Goal: Communication & Community: Answer question/provide support

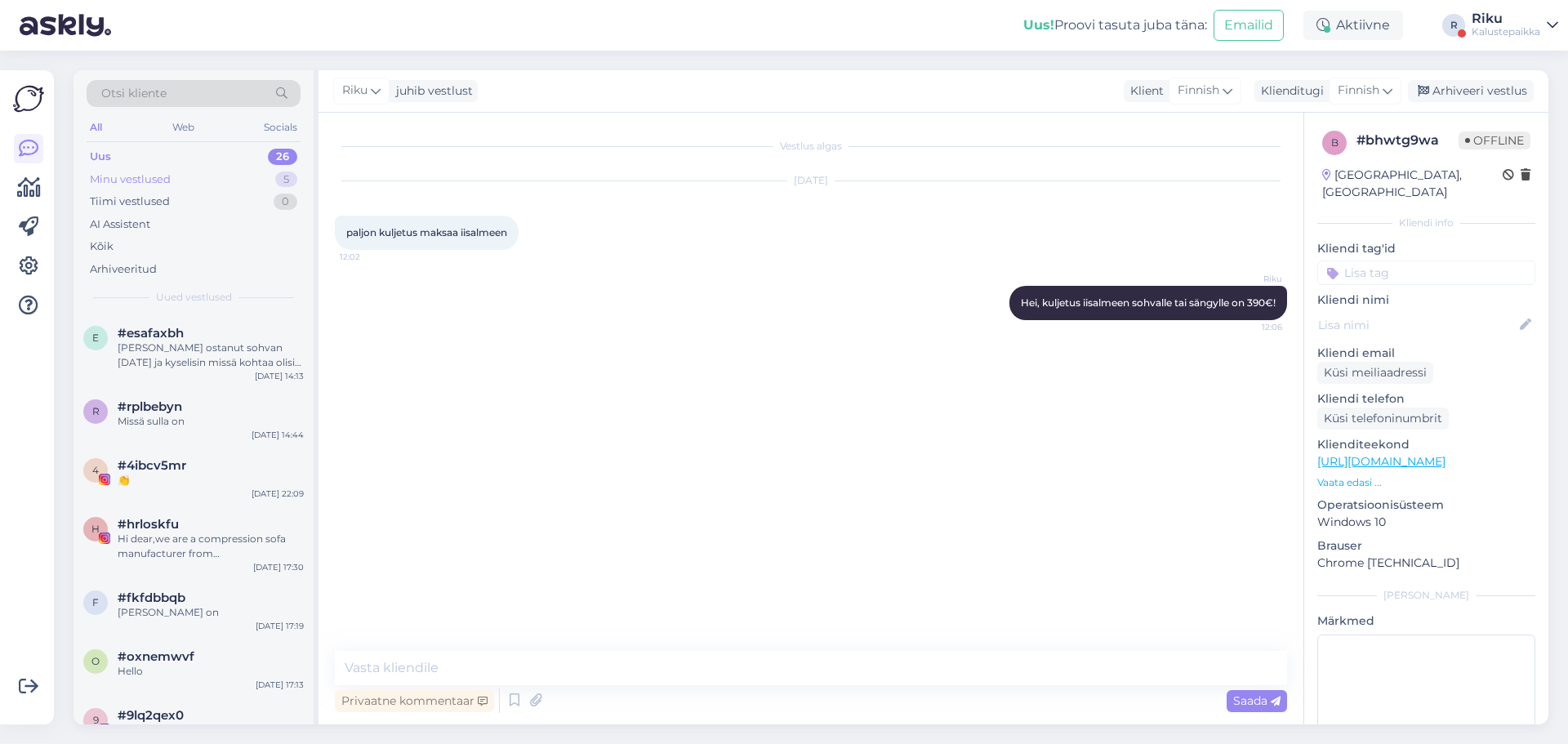
click at [174, 184] on div "Minu vestlused 5" at bounding box center [193, 179] width 214 height 23
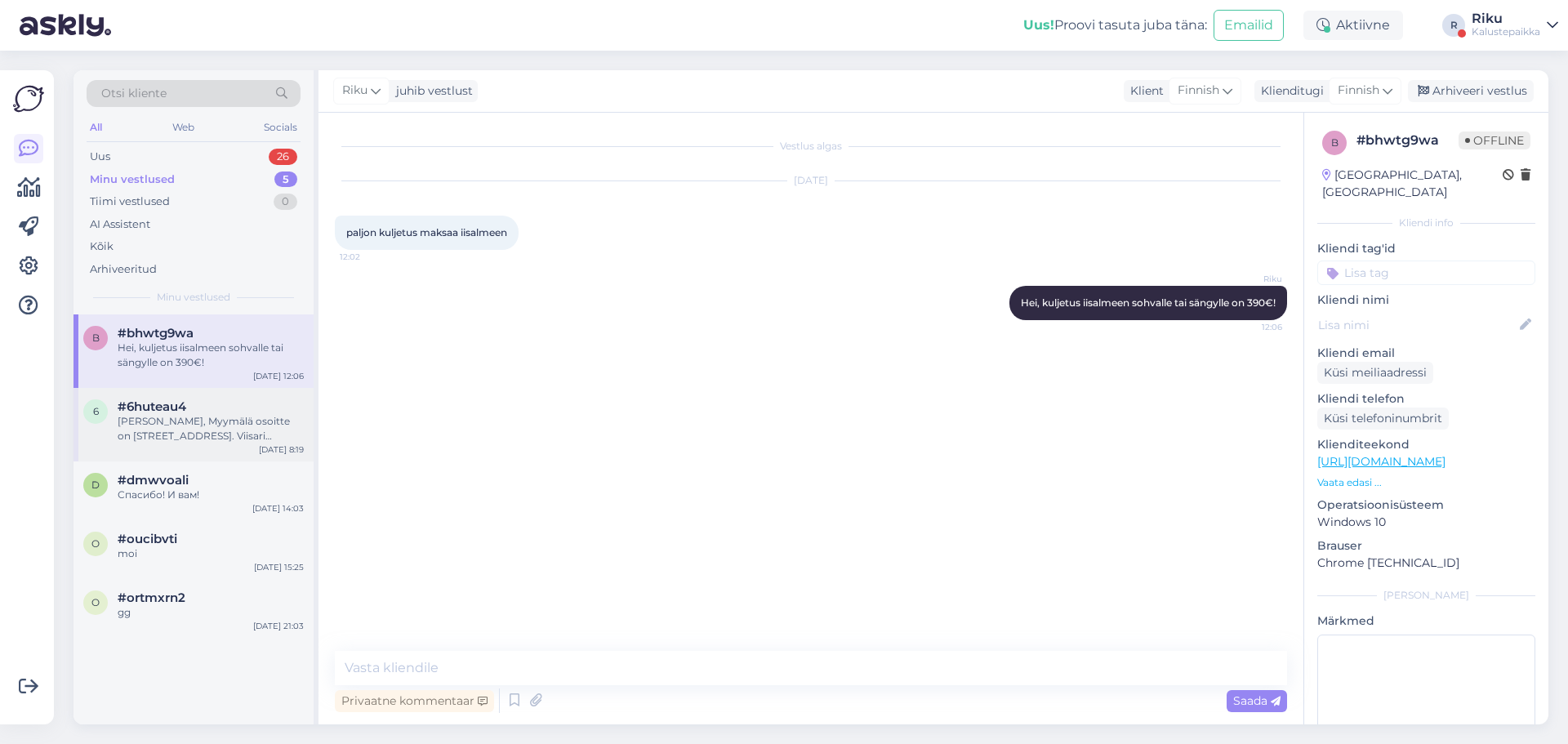
click at [218, 415] on div "[PERSON_NAME], Myymälä osoitte on [STREET_ADDRESS]. Viisari kauppakeskus 2 krs.…" at bounding box center [210, 429] width 186 height 30
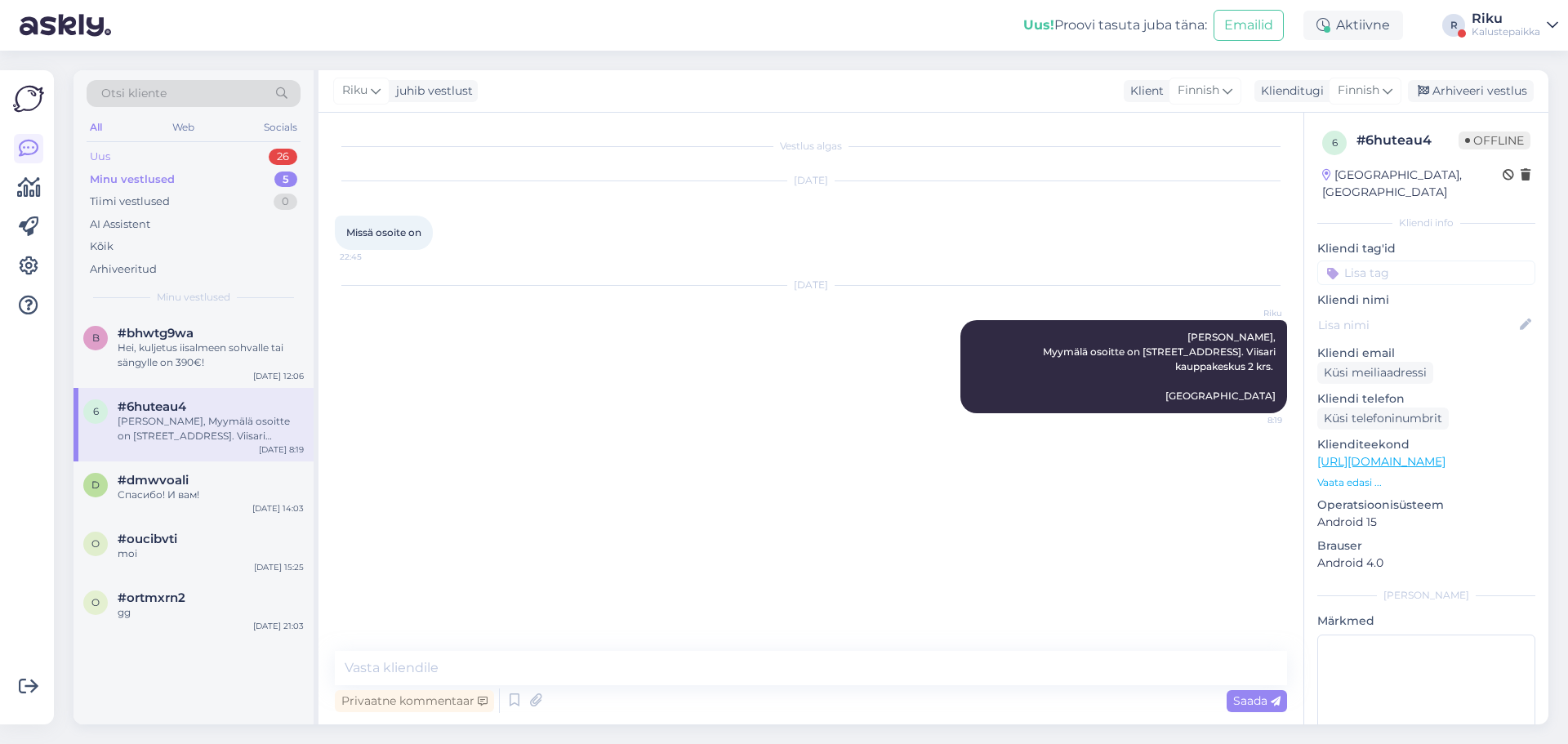
click at [245, 150] on div "Uus 26" at bounding box center [193, 156] width 214 height 23
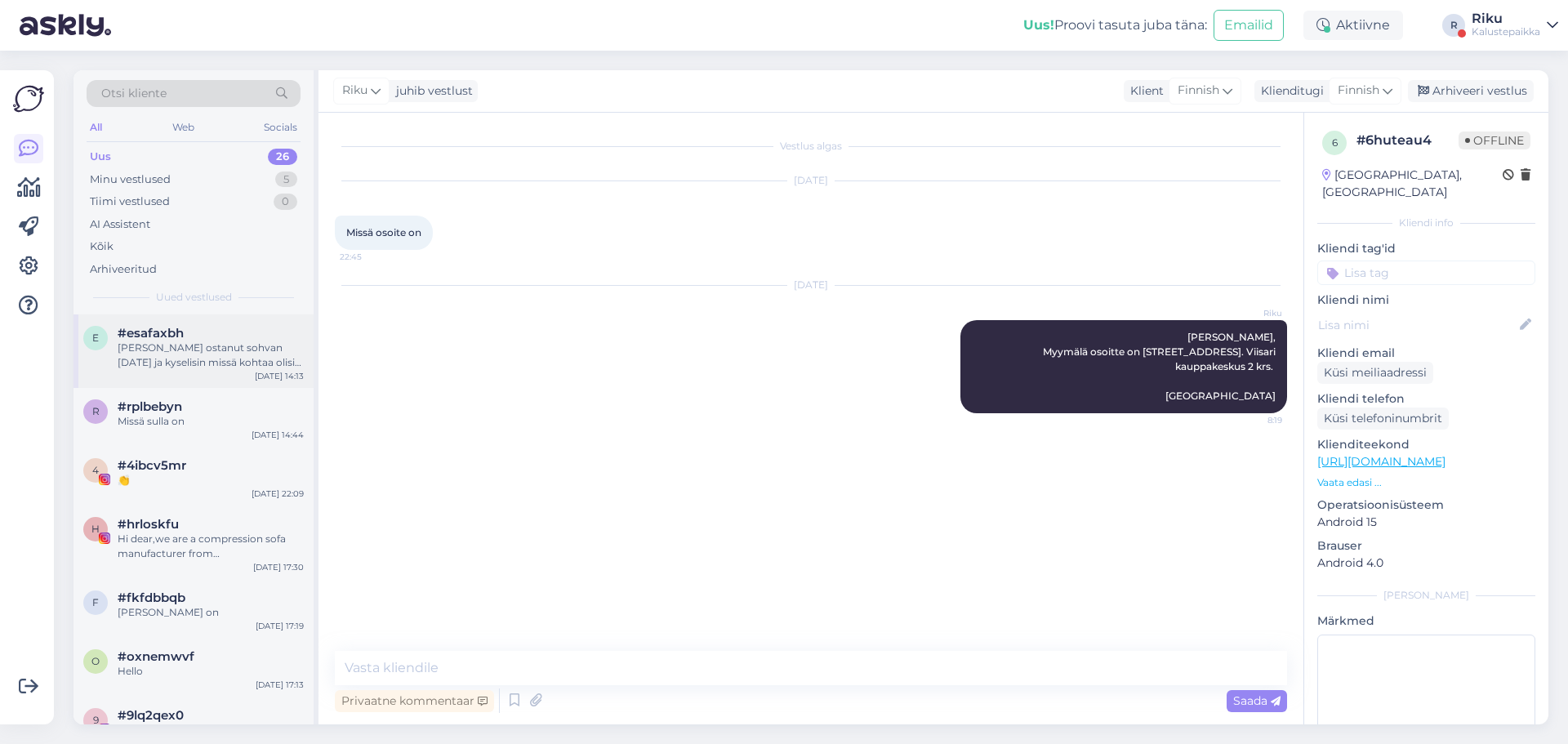
click at [194, 352] on div "[PERSON_NAME] ostanut sohvan [DATE] ja kyselisin missä kohtaa olisi sohva tulos…" at bounding box center [210, 355] width 186 height 30
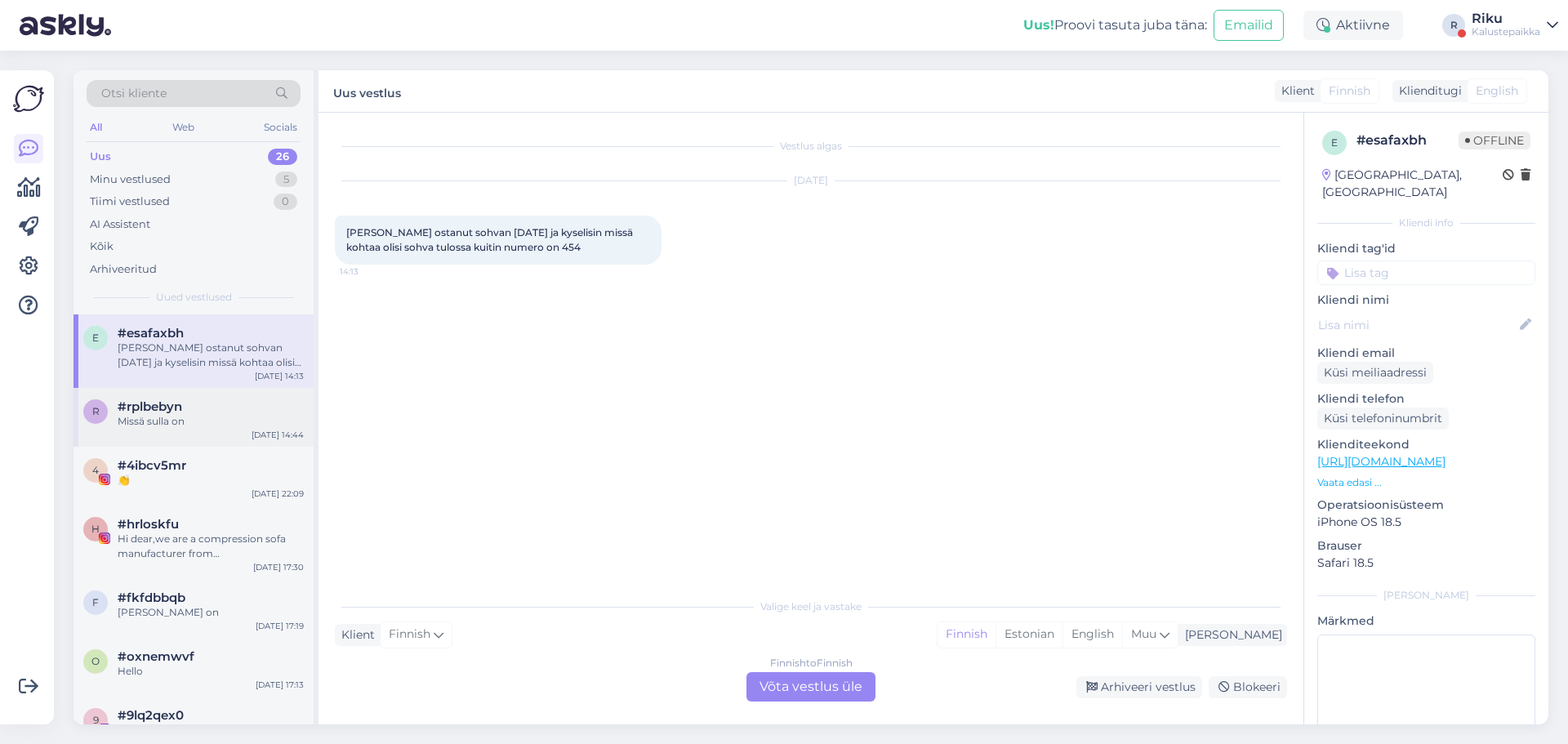
click at [209, 425] on div "Missä sulla on" at bounding box center [210, 422] width 186 height 14
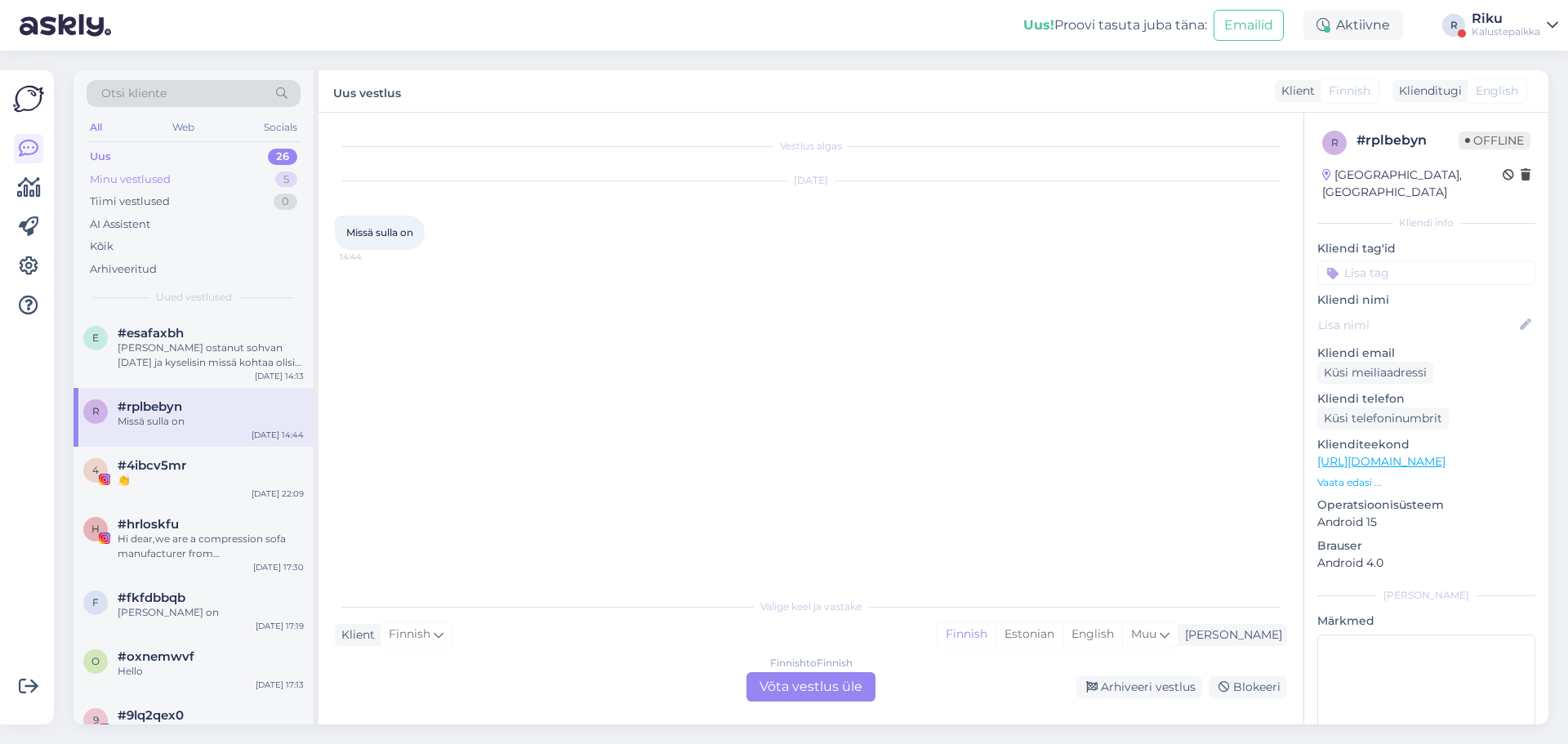
click at [198, 172] on div "Minu vestlused 5" at bounding box center [193, 179] width 214 height 23
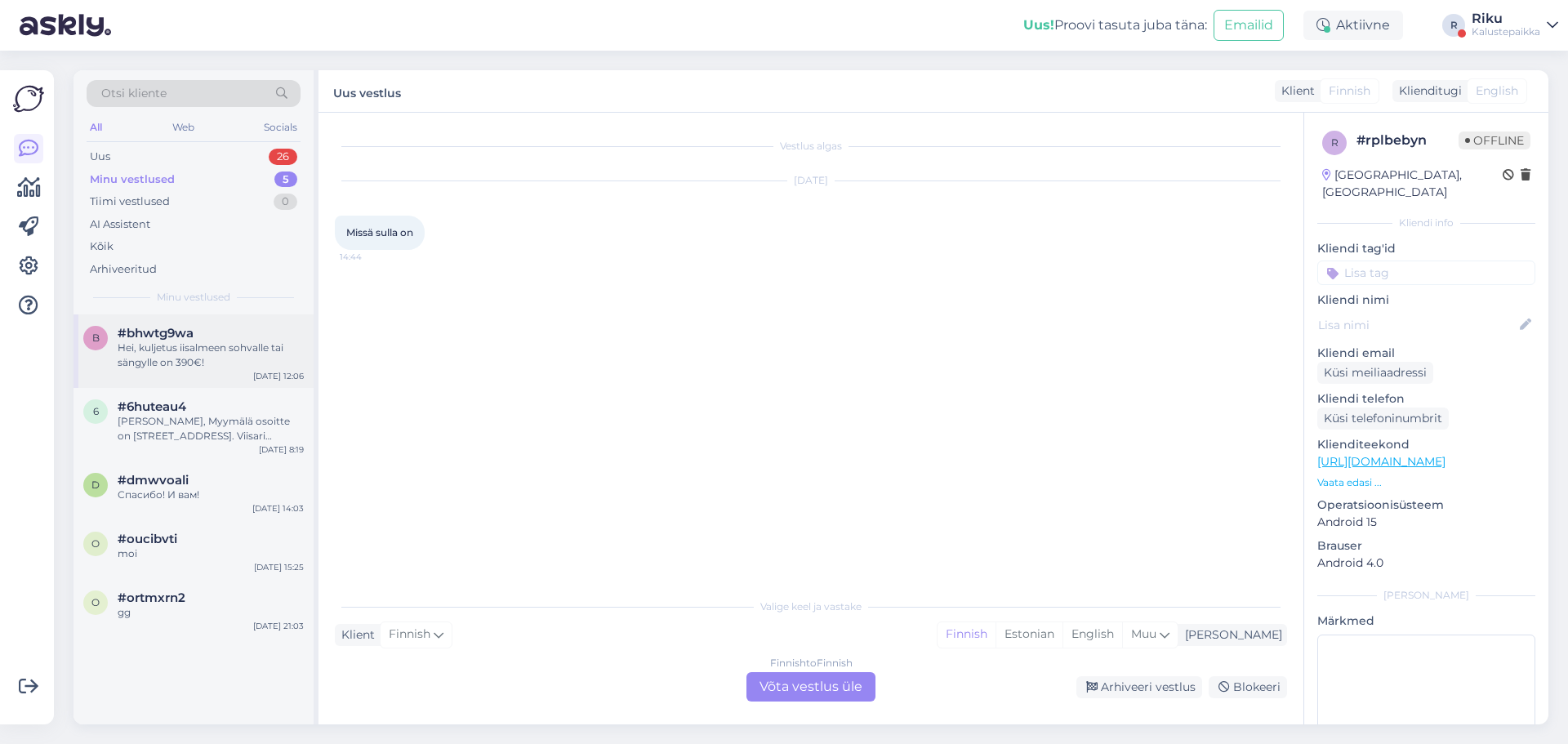
click at [219, 352] on div "Hei, kuljetus iisalmeen sohvalle tai sängylle on 390€!" at bounding box center [210, 355] width 186 height 30
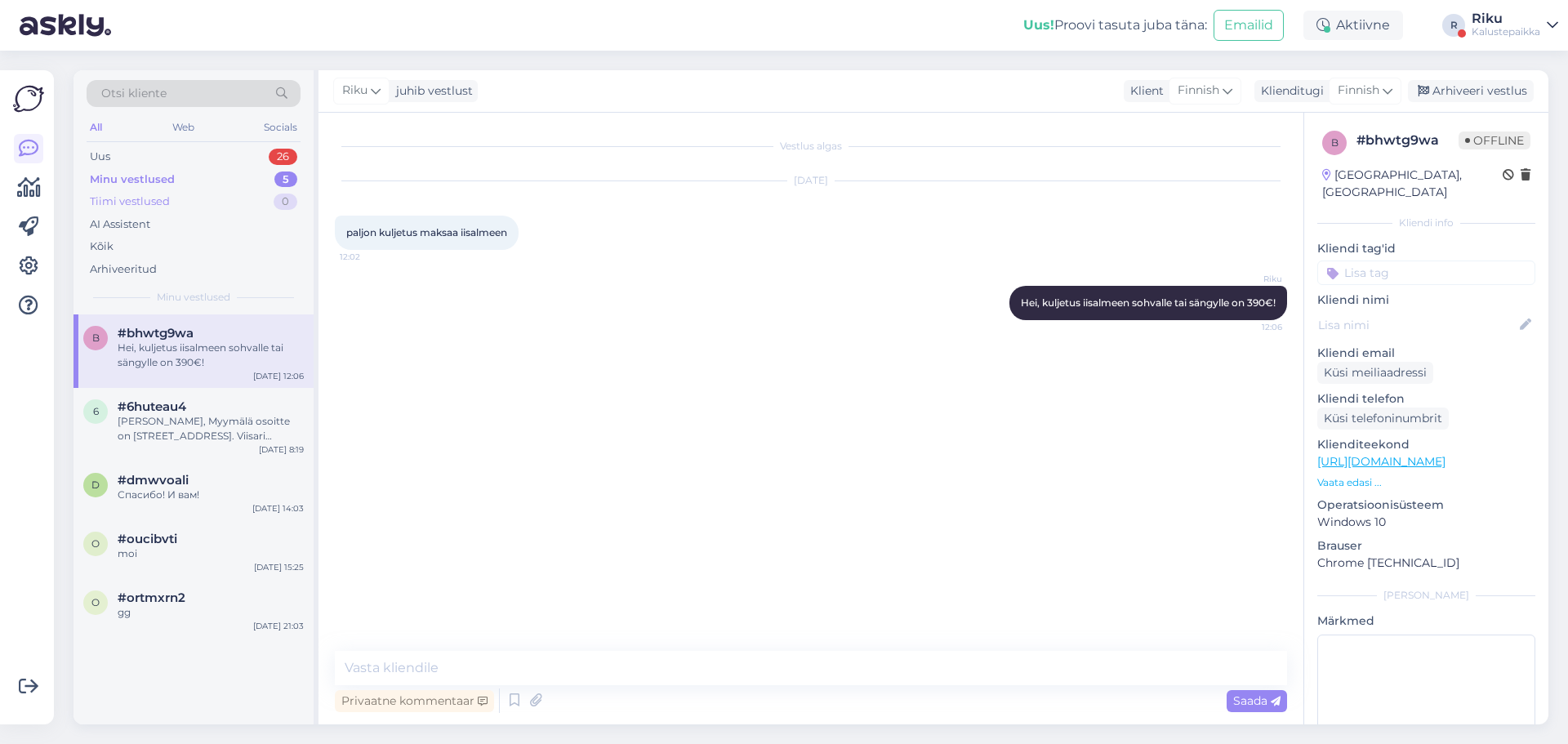
click at [227, 199] on div "Tiimi vestlused 0" at bounding box center [193, 201] width 214 height 23
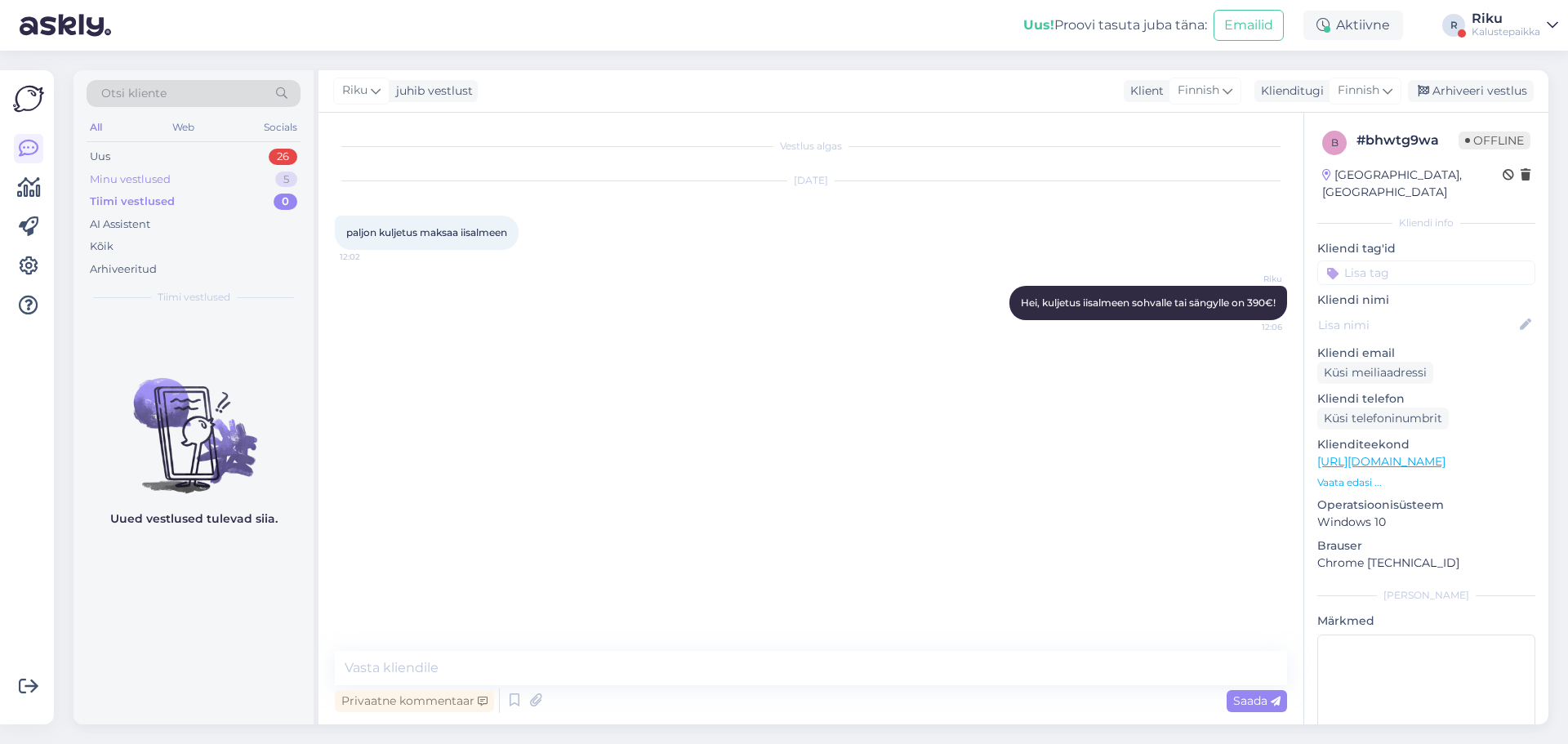
click at [258, 175] on div "Minu vestlused 5" at bounding box center [193, 179] width 214 height 23
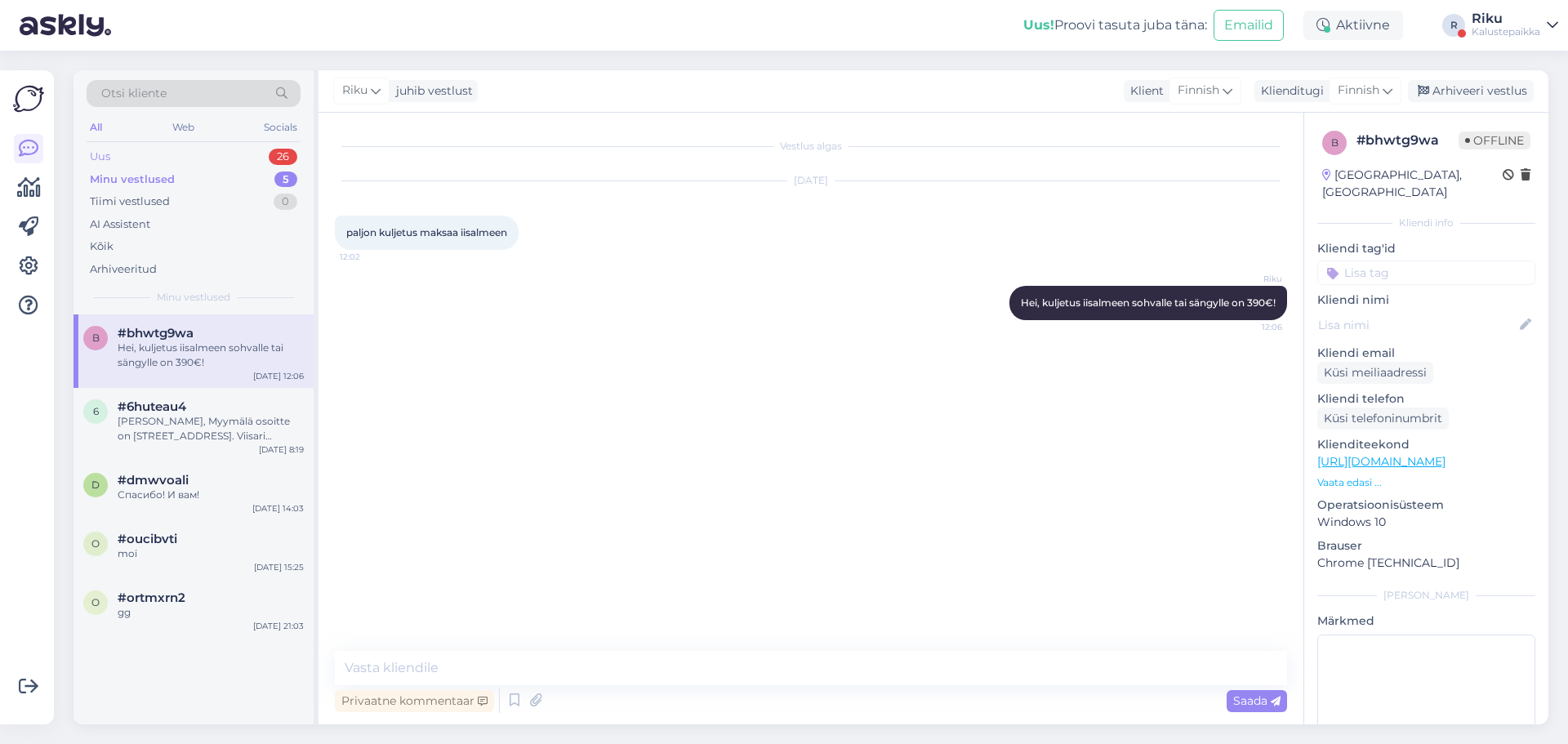
click at [236, 149] on div "Uus 26" at bounding box center [193, 156] width 214 height 23
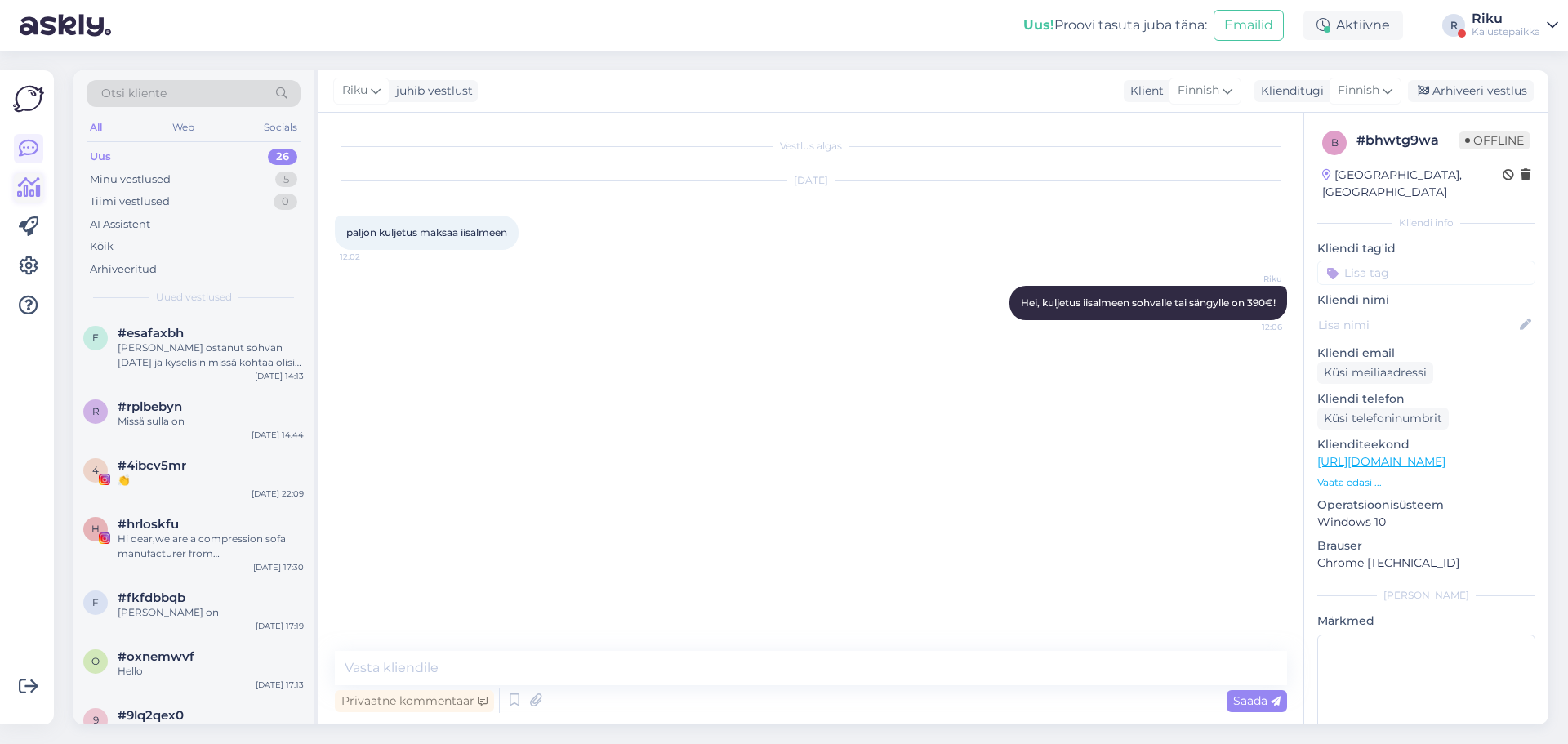
click at [31, 200] on link at bounding box center [28, 188] width 30 height 30
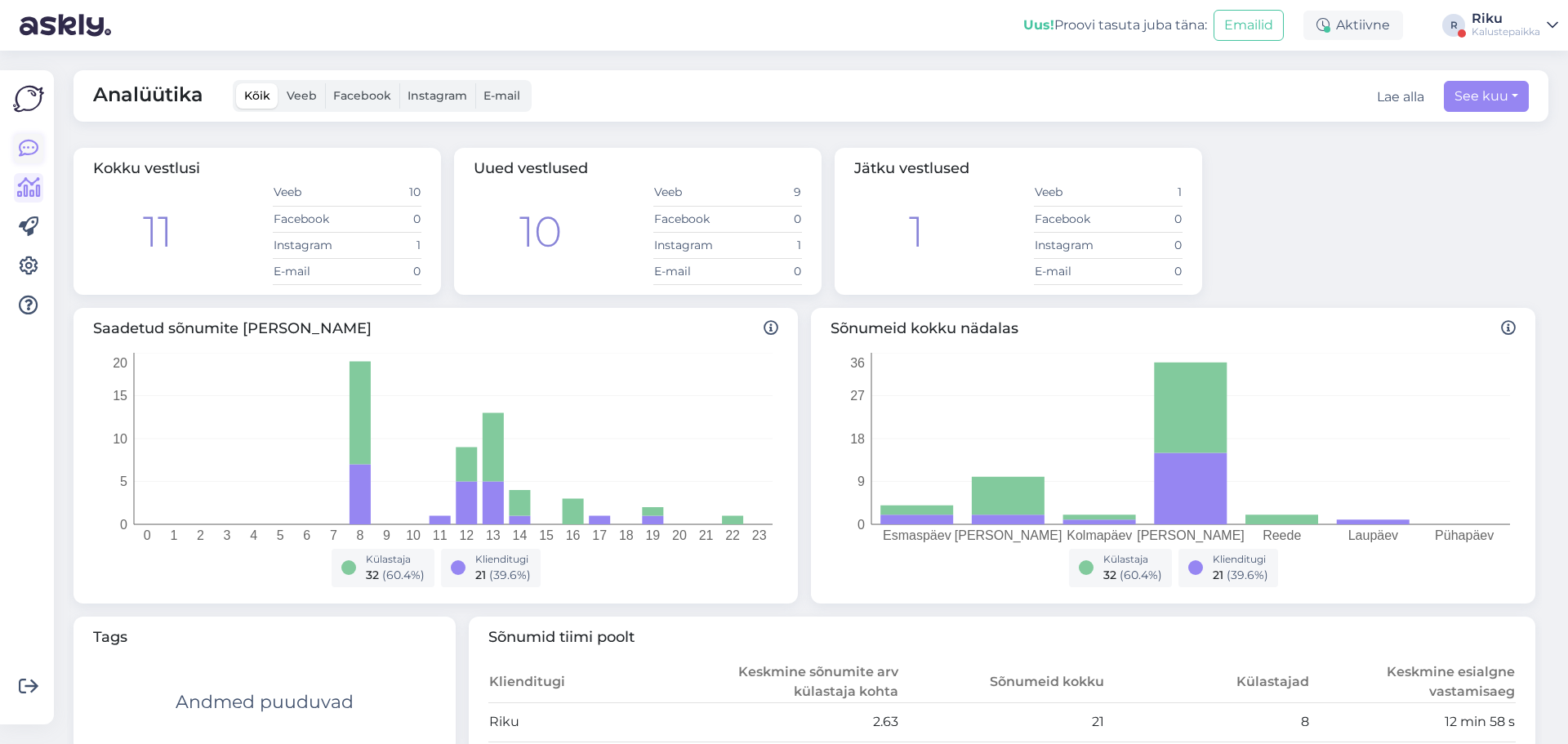
click at [14, 144] on link at bounding box center [28, 148] width 30 height 30
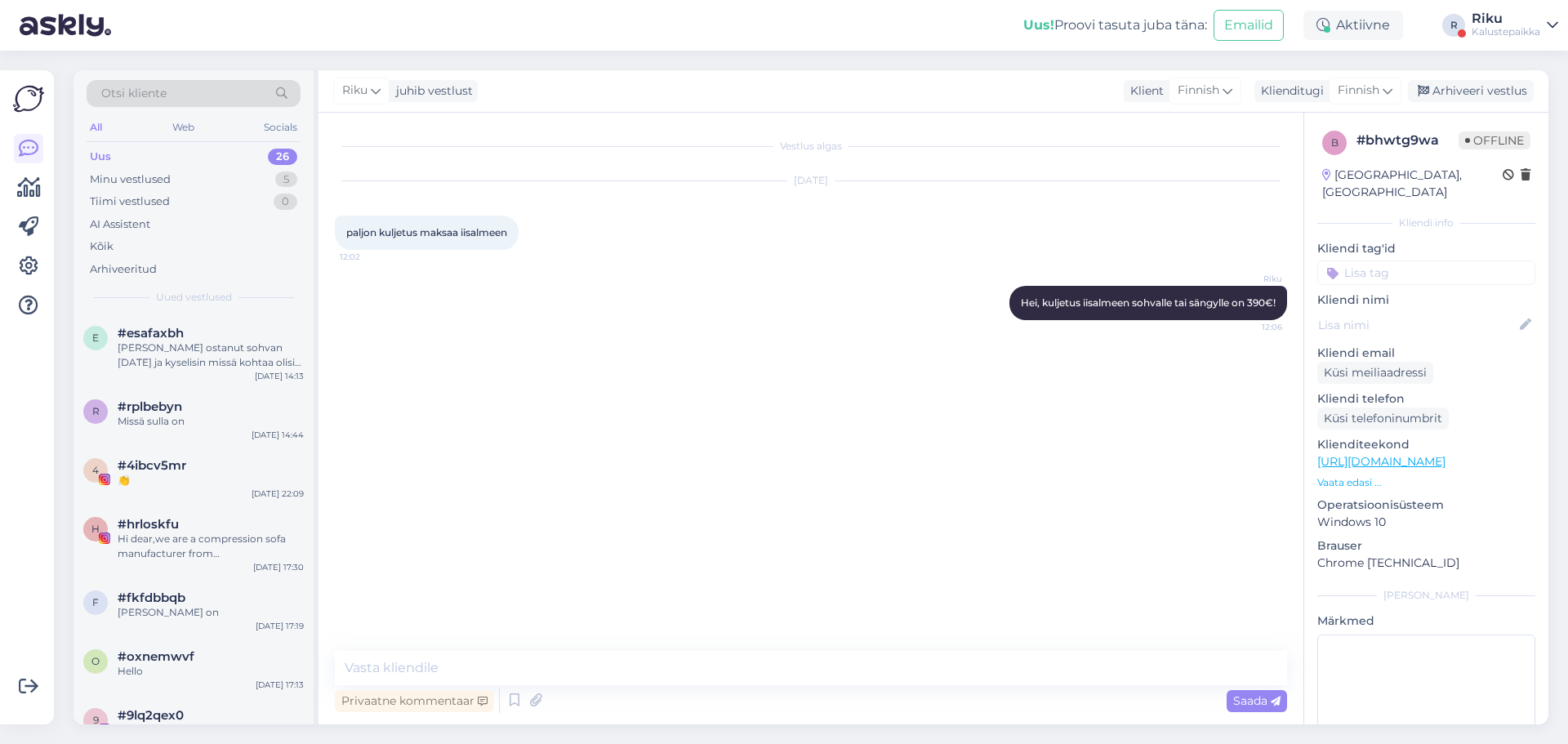
drag, startPoint x: 14, startPoint y: 144, endPoint x: 29, endPoint y: 97, distance: 49.3
click at [29, 97] on img at bounding box center [28, 98] width 31 height 31
click at [202, 500] on div "4 #4ibcv5mr 👏 [DATE] 22:09" at bounding box center [193, 476] width 240 height 59
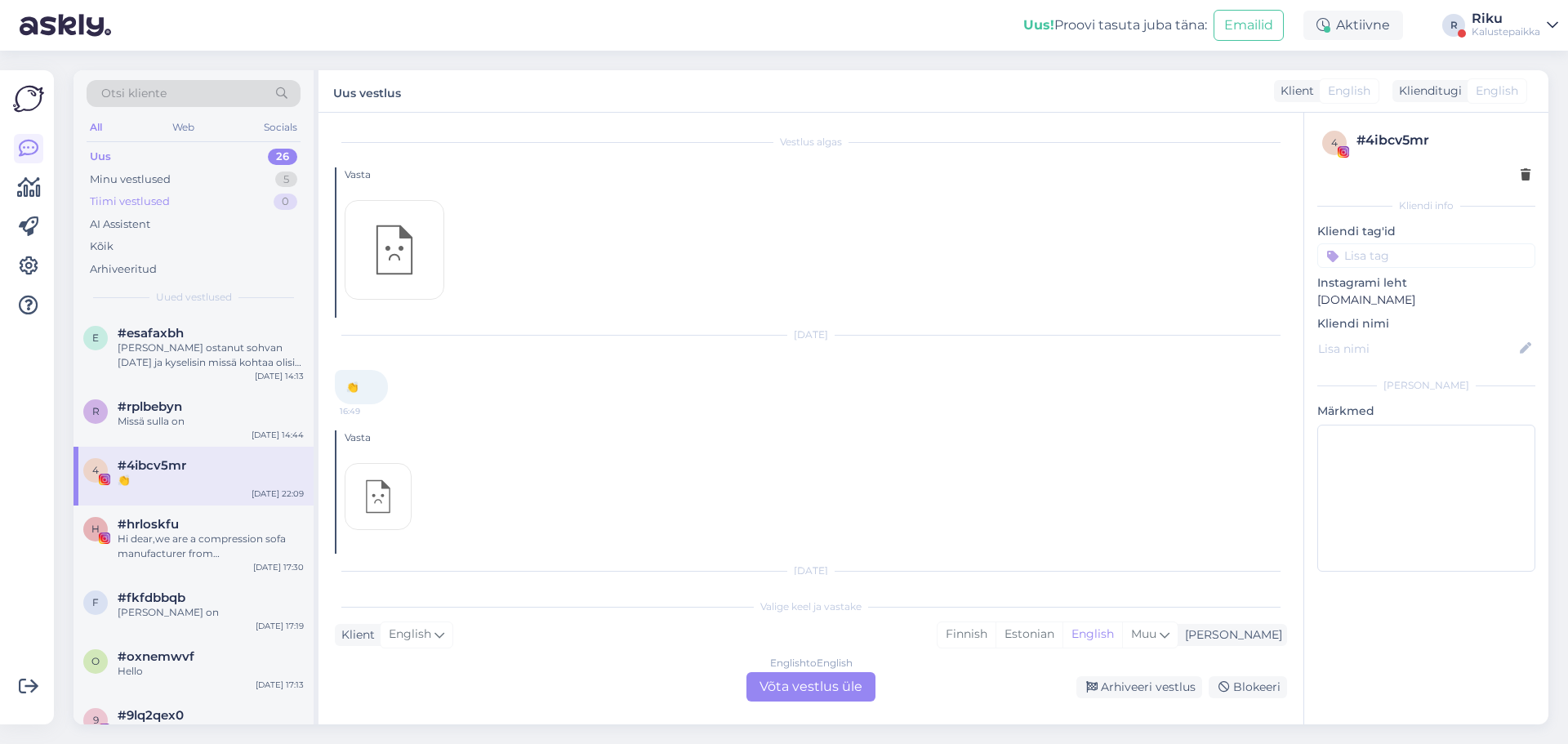
scroll to position [88, 0]
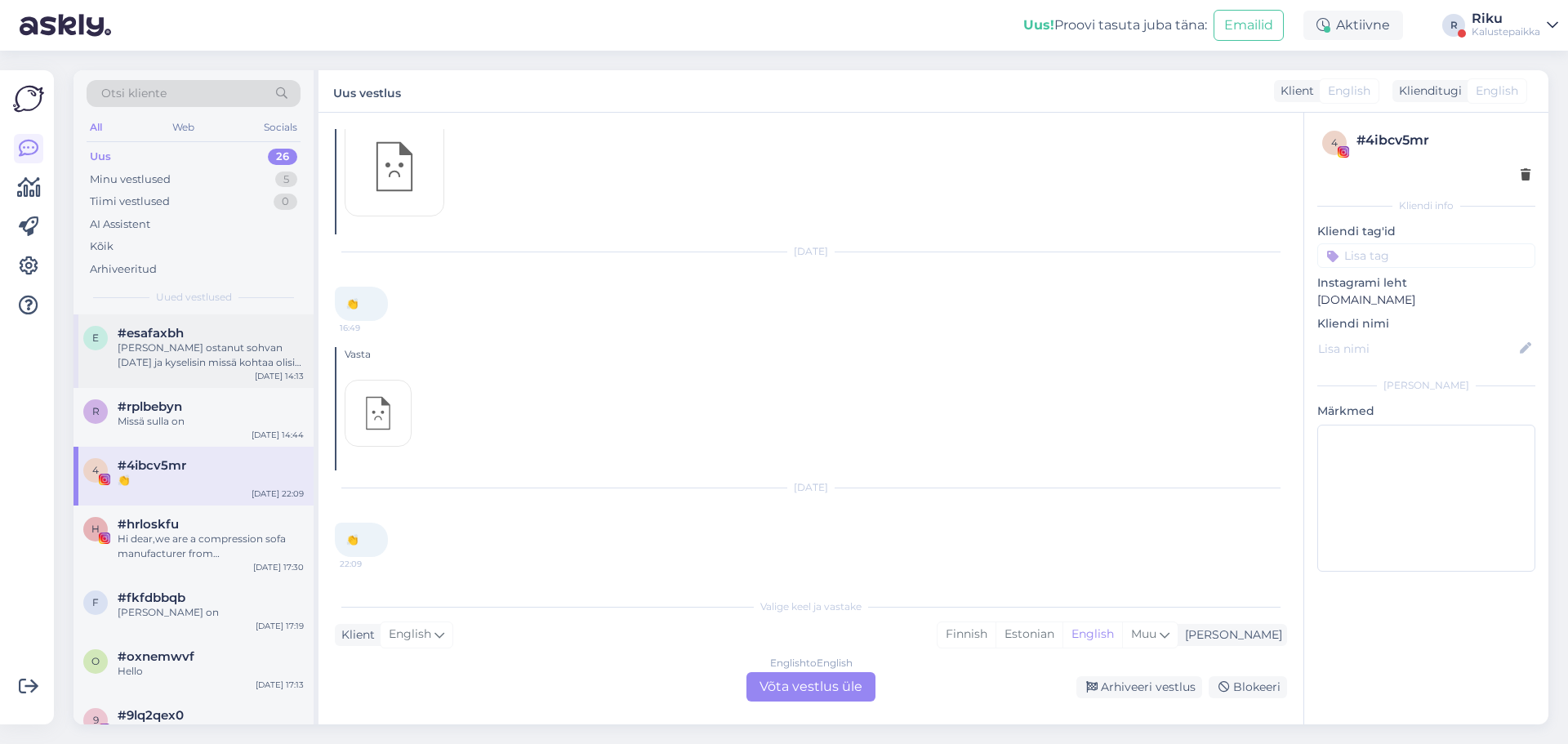
click at [193, 344] on div "[PERSON_NAME] ostanut sohvan [DATE] ja kyselisin missä kohtaa olisi sohva tulos…" at bounding box center [210, 355] width 186 height 30
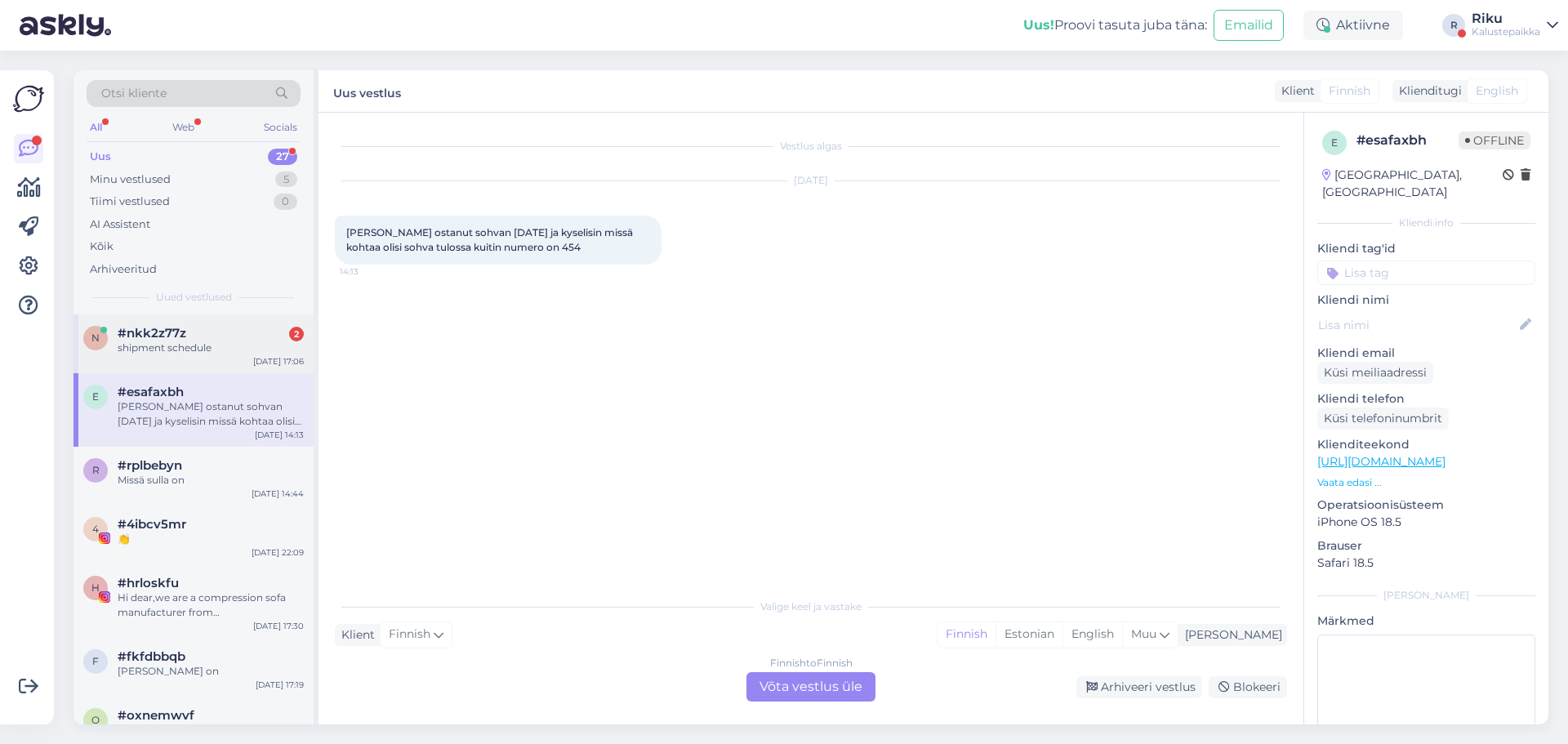
click at [220, 333] on div "#nkk2z77z 2" at bounding box center [210, 333] width 186 height 14
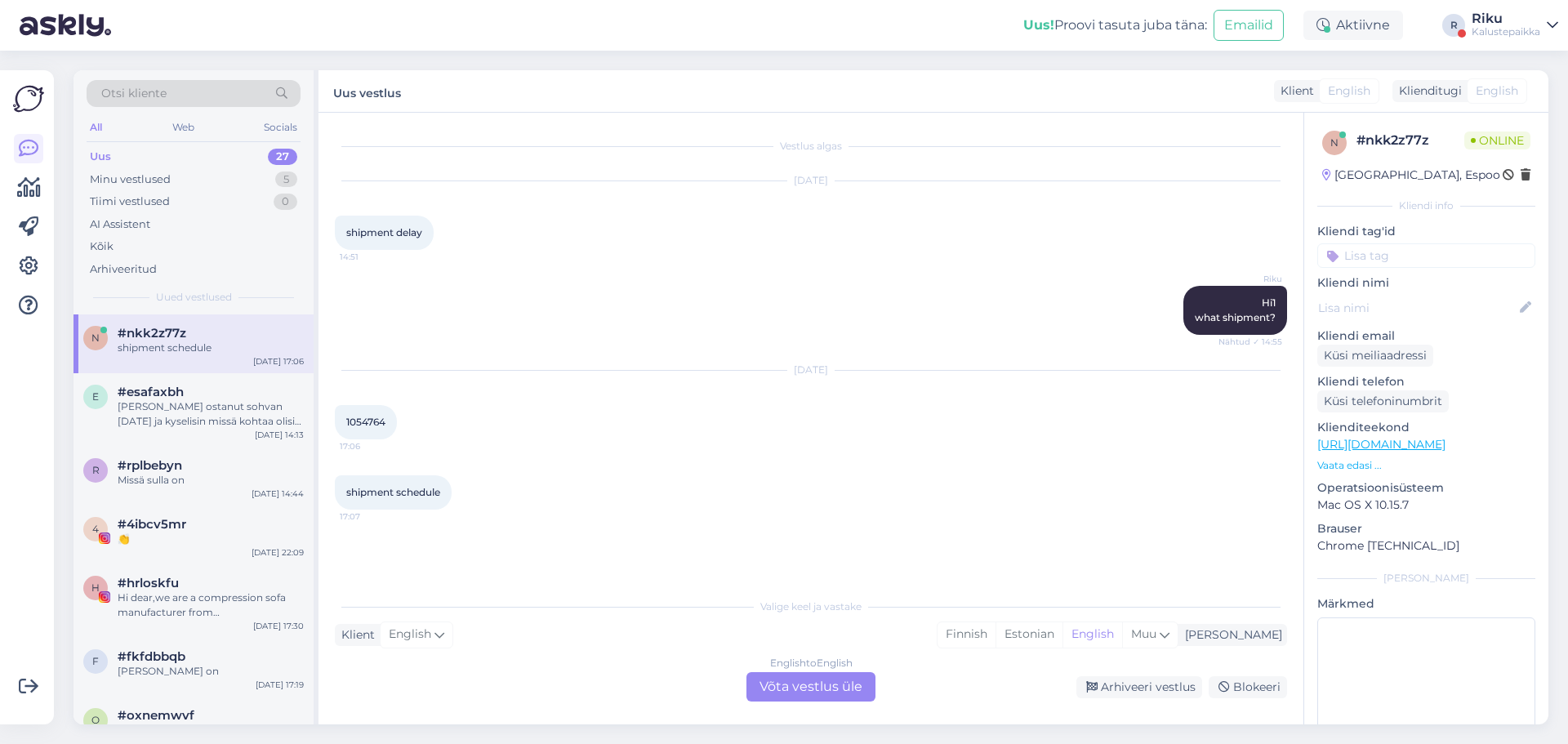
click at [834, 692] on div "English to English Võta vestlus üle" at bounding box center [811, 687] width 129 height 30
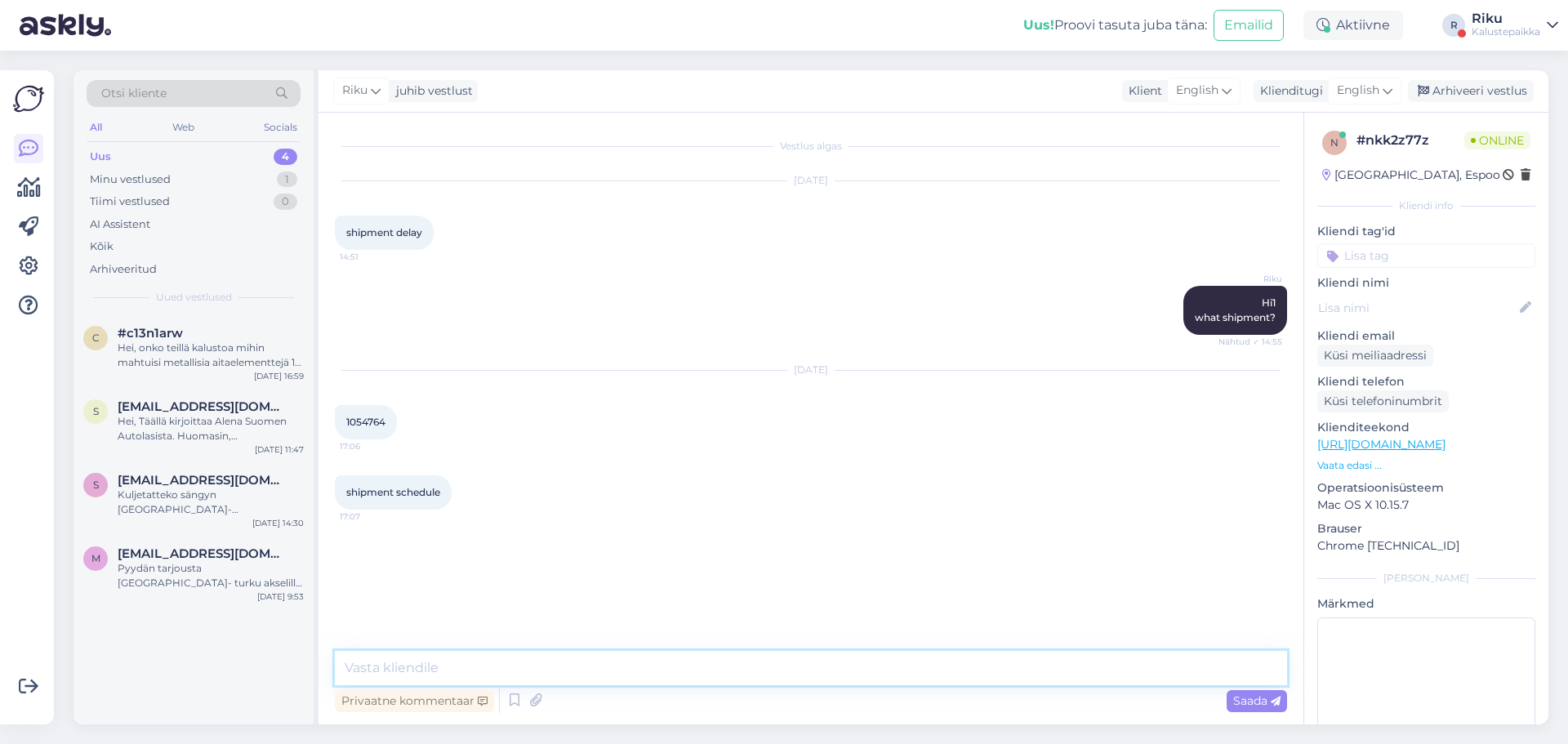
click at [831, 678] on textarea at bounding box center [811, 668] width 952 height 34
type textarea "Hey, can you explain a little bit more, what is your question about?"
click at [1263, 700] on span "Saada" at bounding box center [1257, 701] width 47 height 14
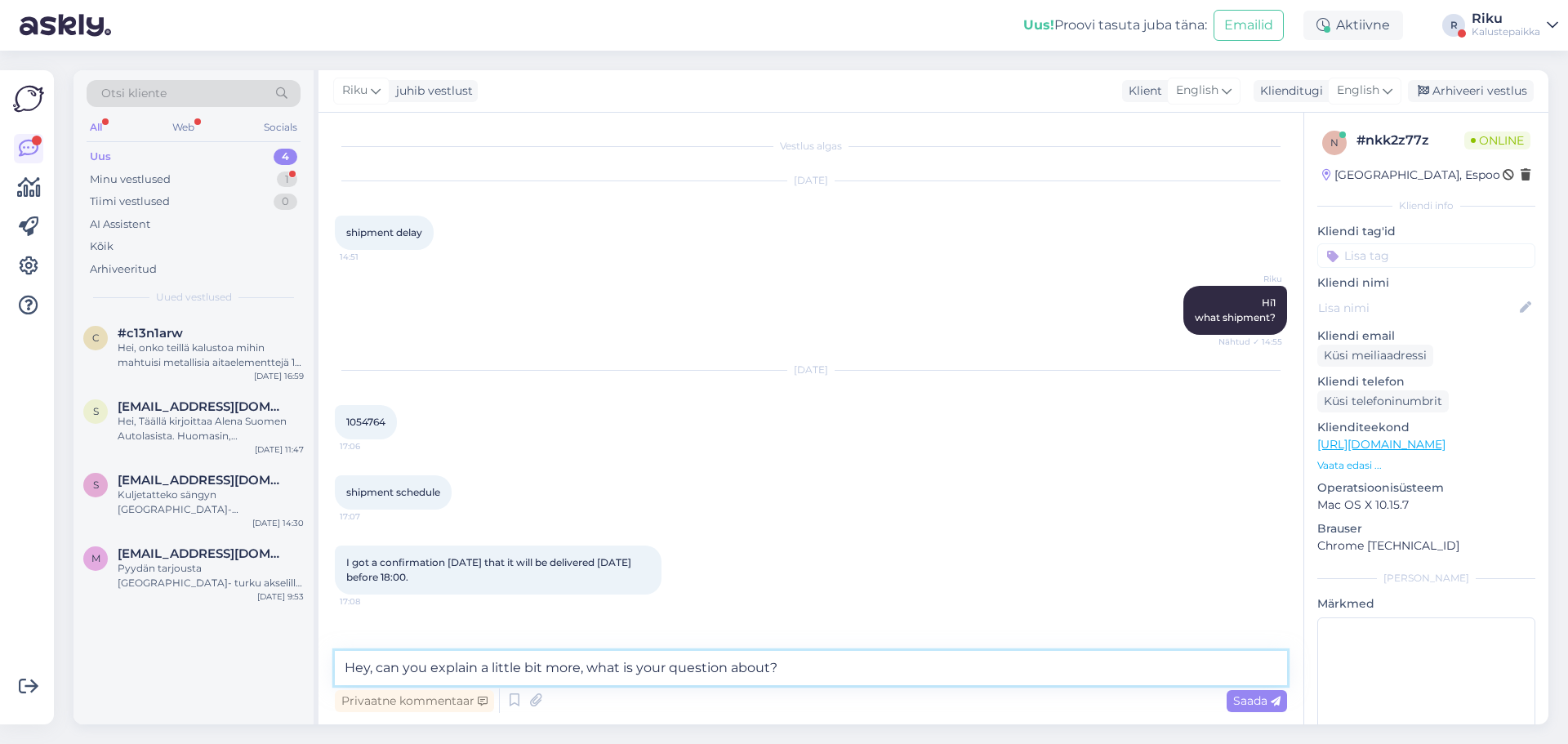
drag, startPoint x: 752, startPoint y: 686, endPoint x: 304, endPoint y: 693, distance: 448.1
click at [304, 693] on div "Otsi kliente All Web Socials Uus 4 Minu vestlused 1 Tiimi vestlused 0 AI Assist…" at bounding box center [811, 397] width 1475 height 655
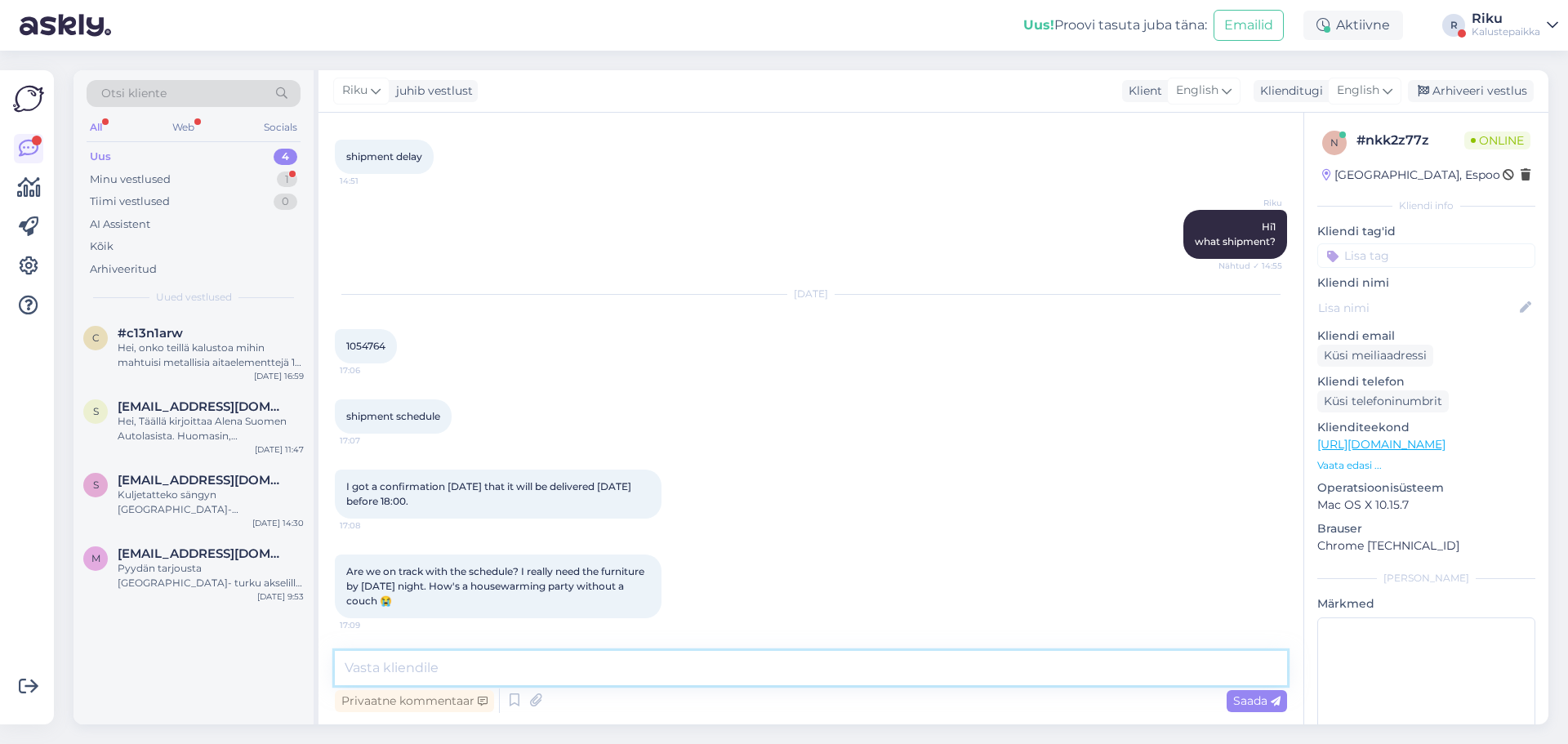
click at [626, 665] on textarea at bounding box center [811, 668] width 952 height 34
click at [552, 672] on textarea at bounding box center [811, 668] width 952 height 34
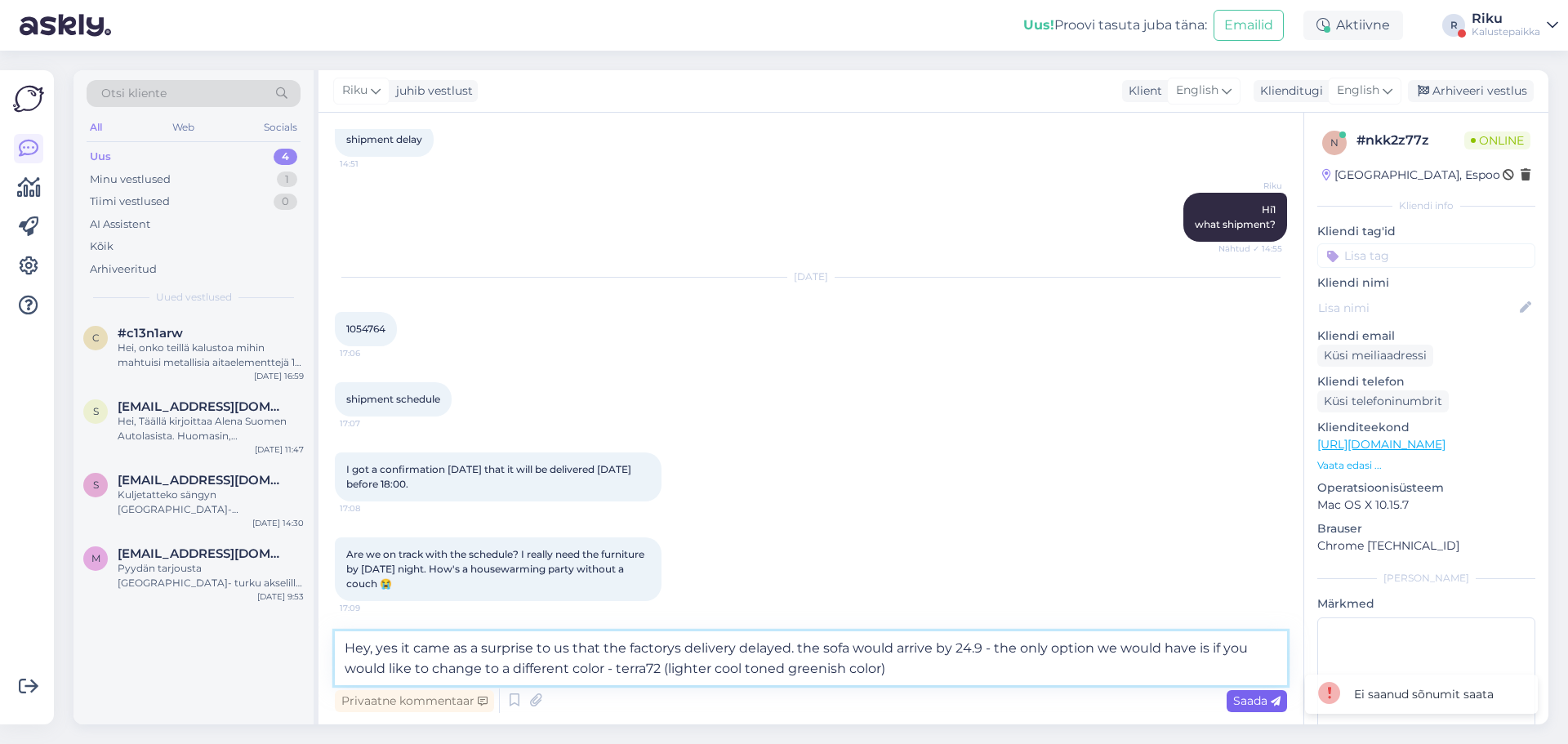
type textarea "Hey, yes it came as a surprise to us that the factorys delivery delayed. the so…"
click at [1275, 703] on icon at bounding box center [1276, 702] width 10 height 10
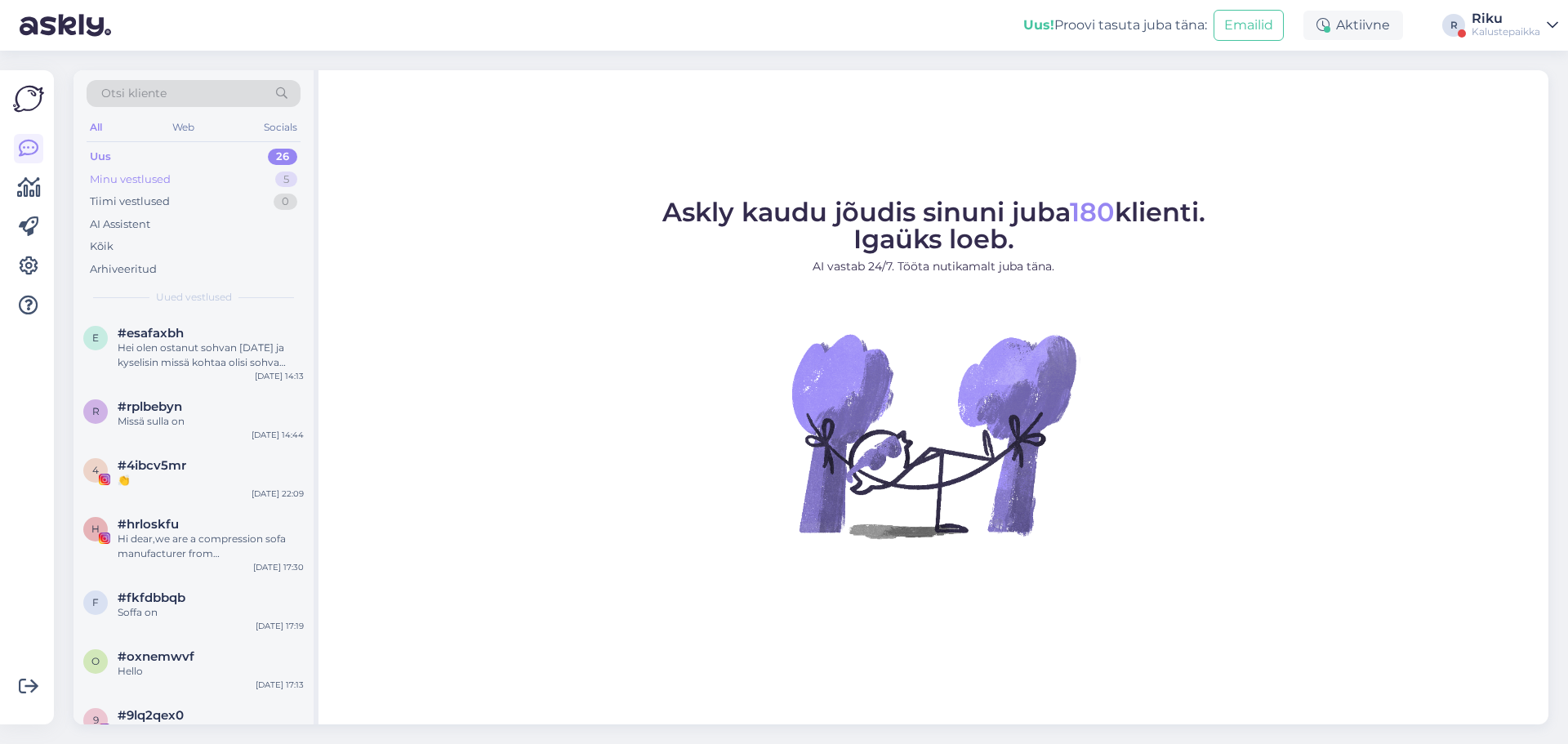
click at [211, 185] on div "Minu vestlused 5" at bounding box center [193, 179] width 214 height 23
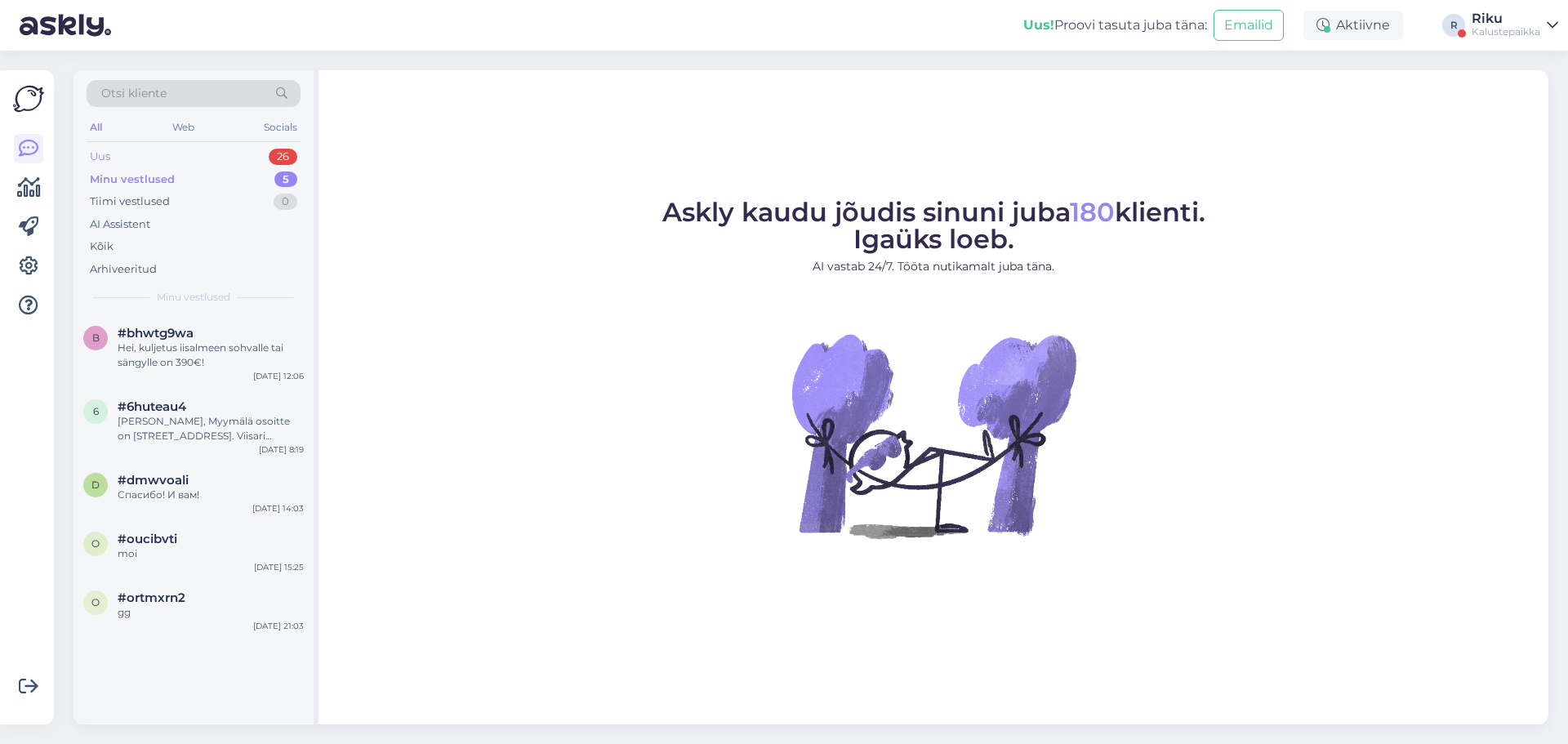
click at [238, 151] on div "Uus 26" at bounding box center [193, 156] width 214 height 23
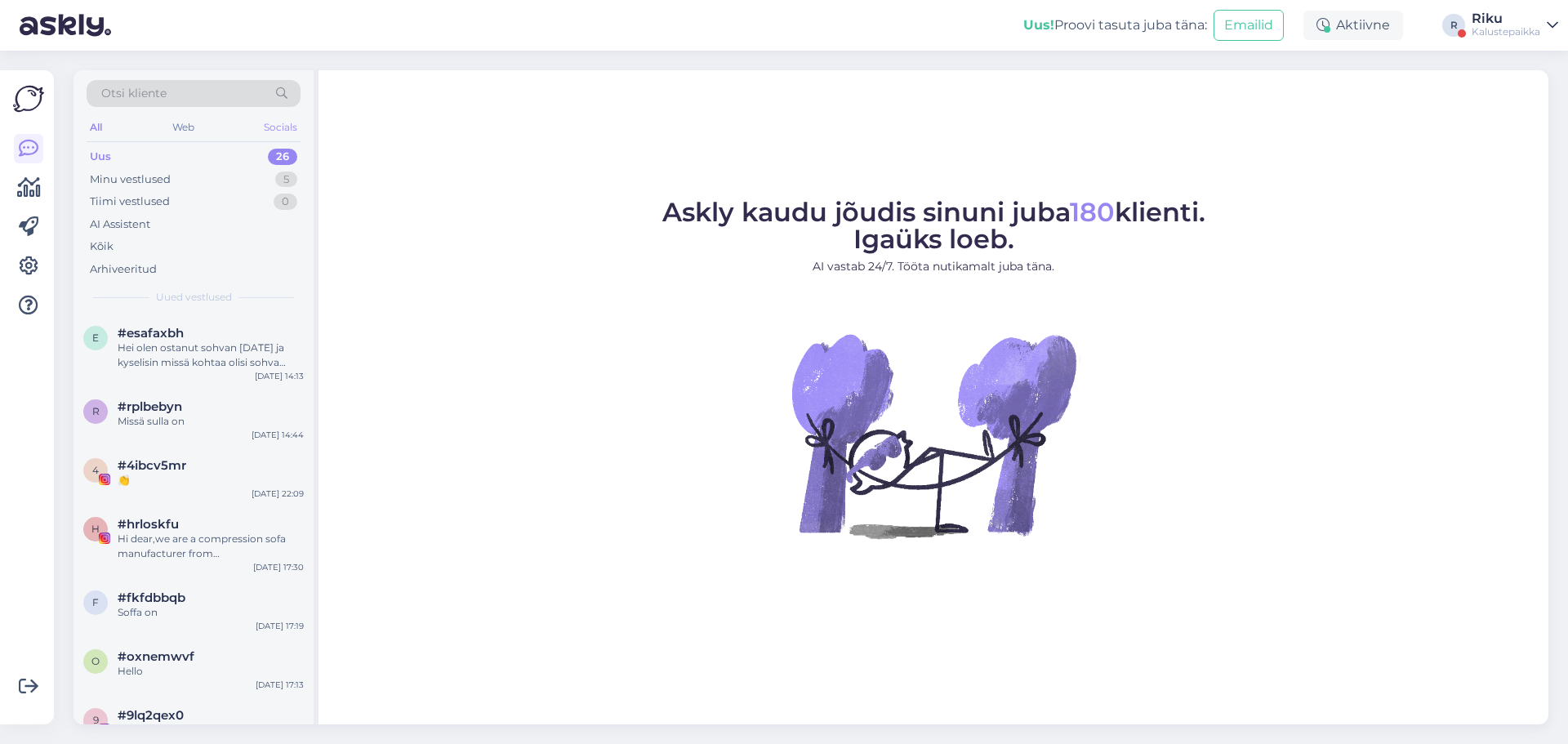
click at [275, 126] on div "Socials" at bounding box center [281, 127] width 40 height 22
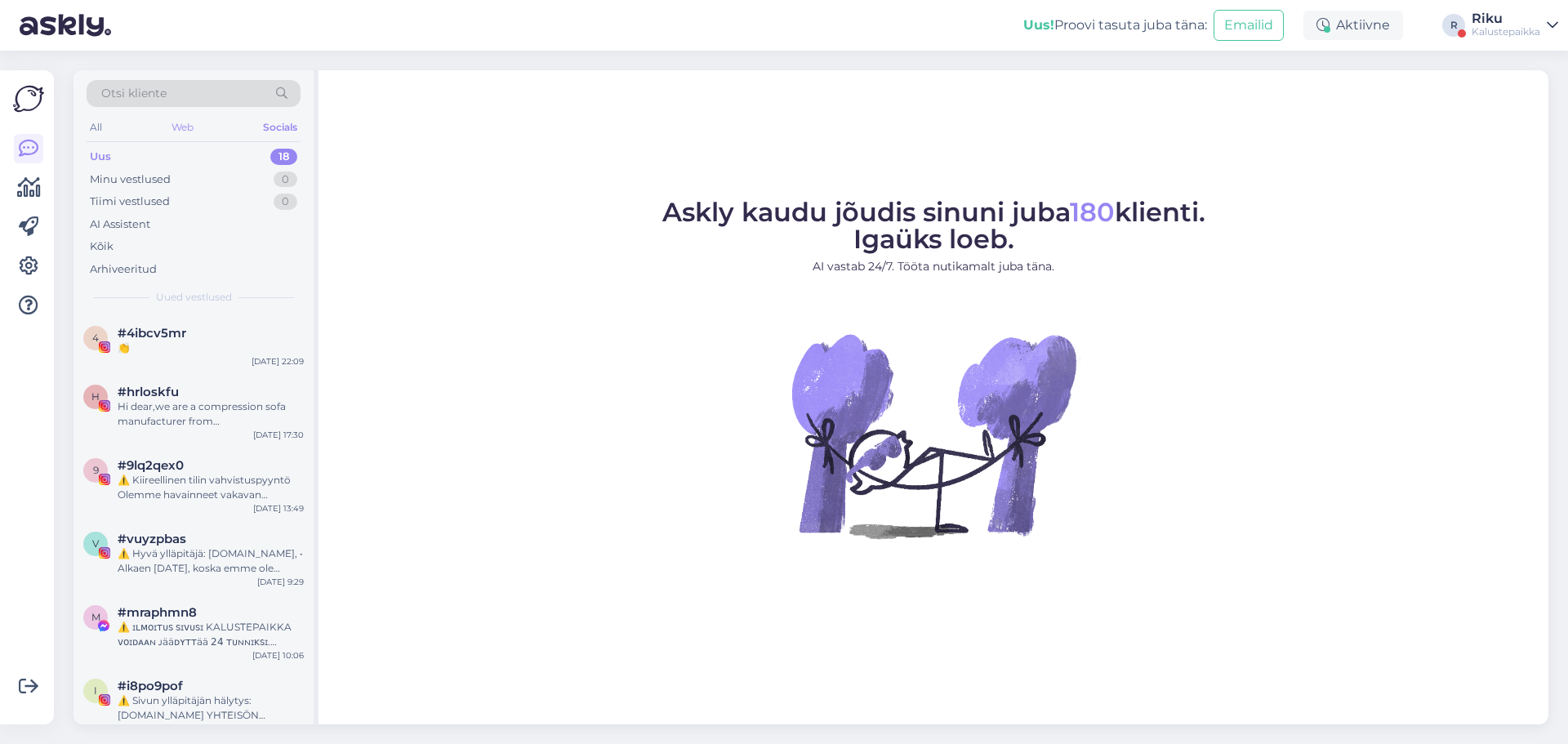
click at [184, 122] on div "Web" at bounding box center [182, 127] width 29 height 22
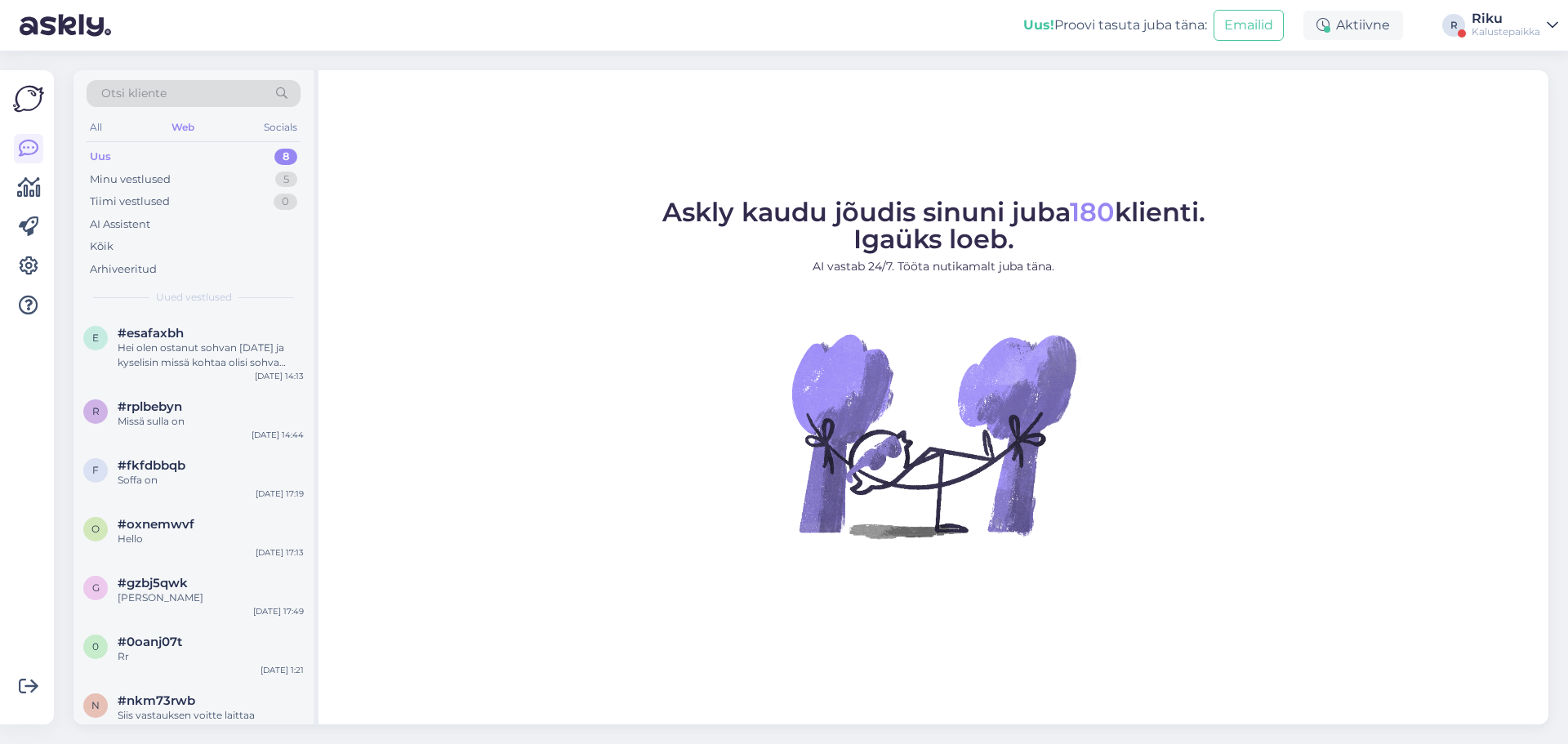
click at [104, 135] on div "All Web Socials" at bounding box center [193, 129] width 214 height 25
click at [94, 130] on div "All" at bounding box center [96, 127] width 19 height 22
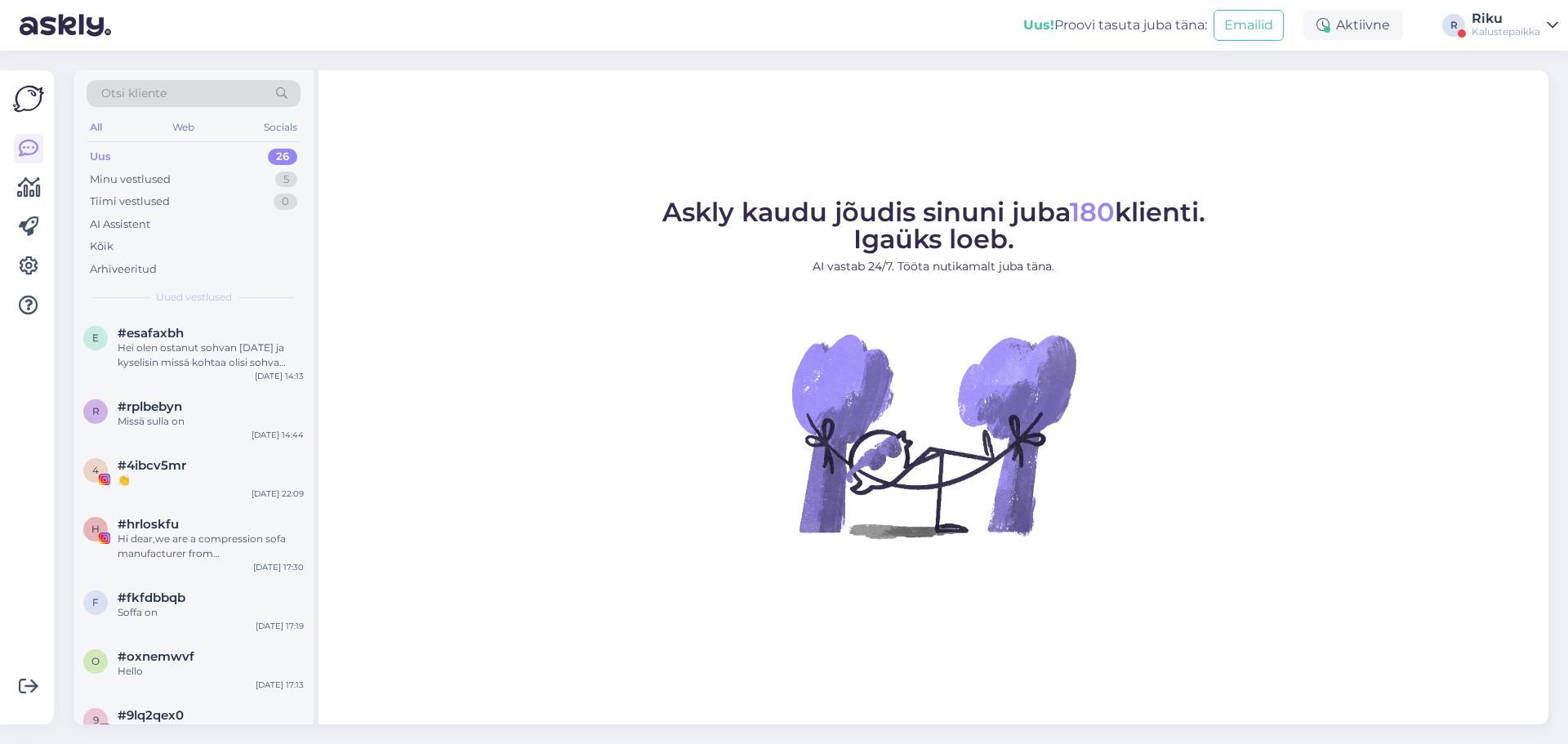
click at [1500, 30] on div "Kalustepaikka" at bounding box center [1506, 32] width 69 height 13
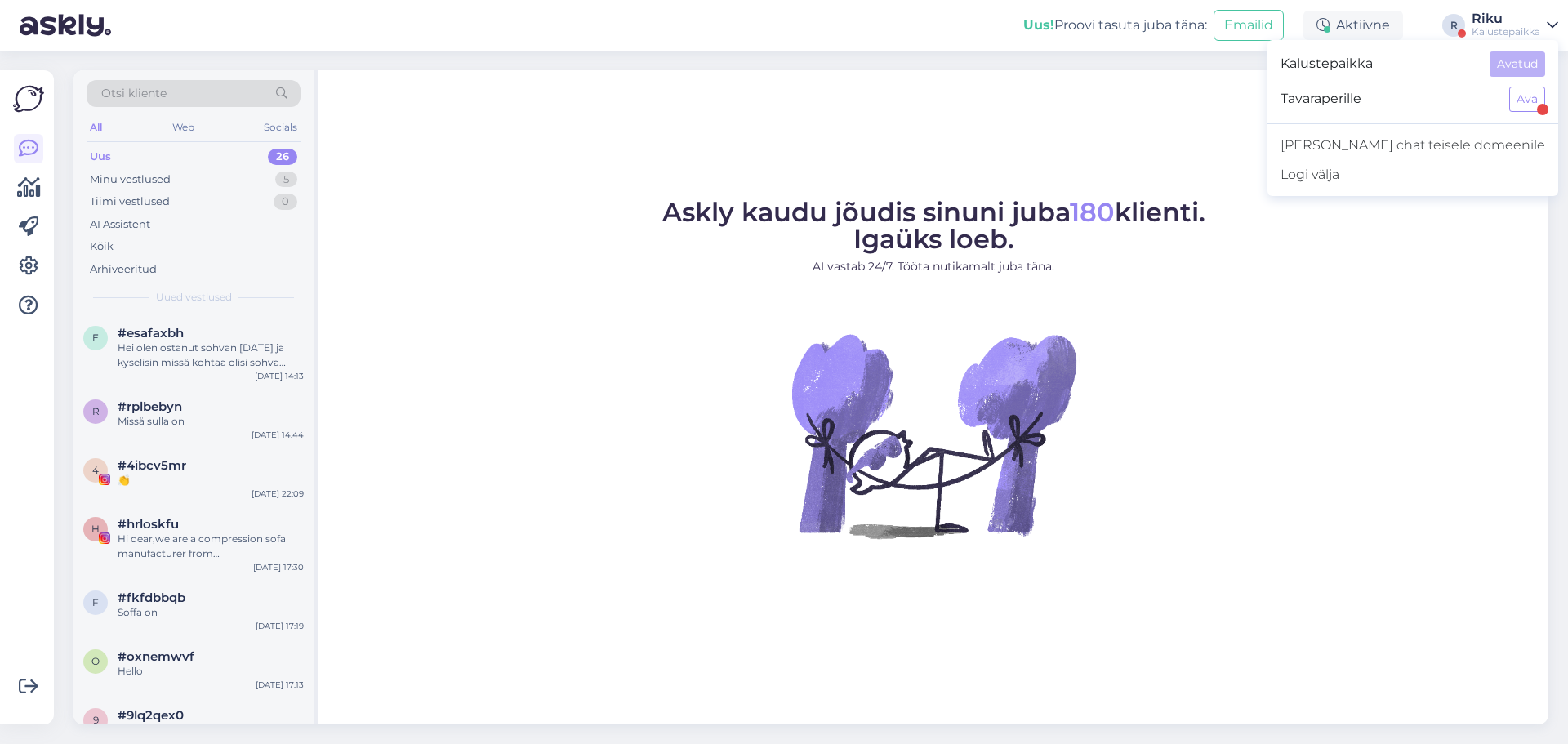
click at [1472, 98] on span "Tavaraperille" at bounding box center [1388, 99] width 216 height 25
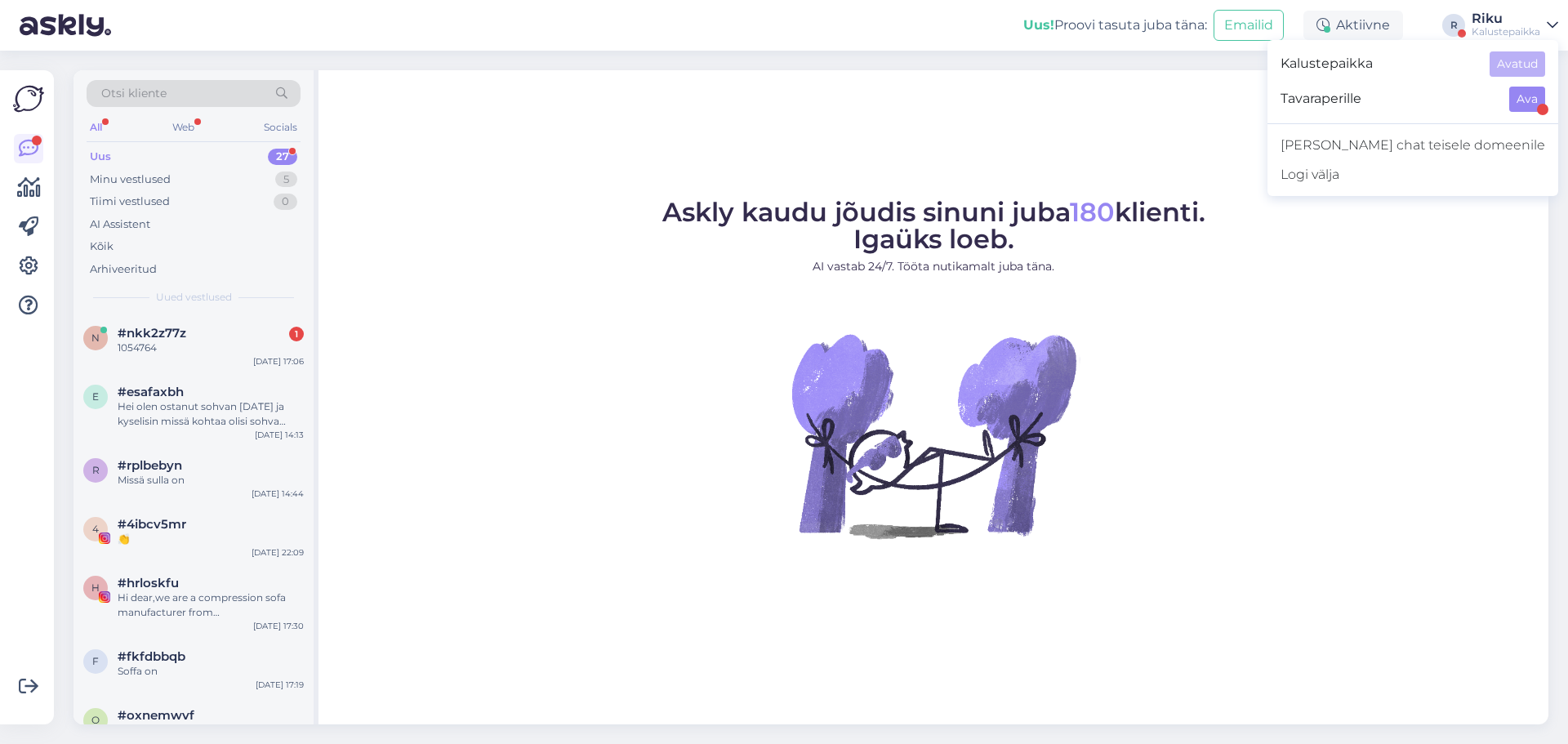
drag, startPoint x: 1554, startPoint y: 94, endPoint x: 1528, endPoint y: 94, distance: 26.0
click at [1550, 94] on div "Tavaraperille Ava" at bounding box center [1413, 98] width 291 height 35
click at [1518, 94] on button "Ava" at bounding box center [1527, 99] width 36 height 25
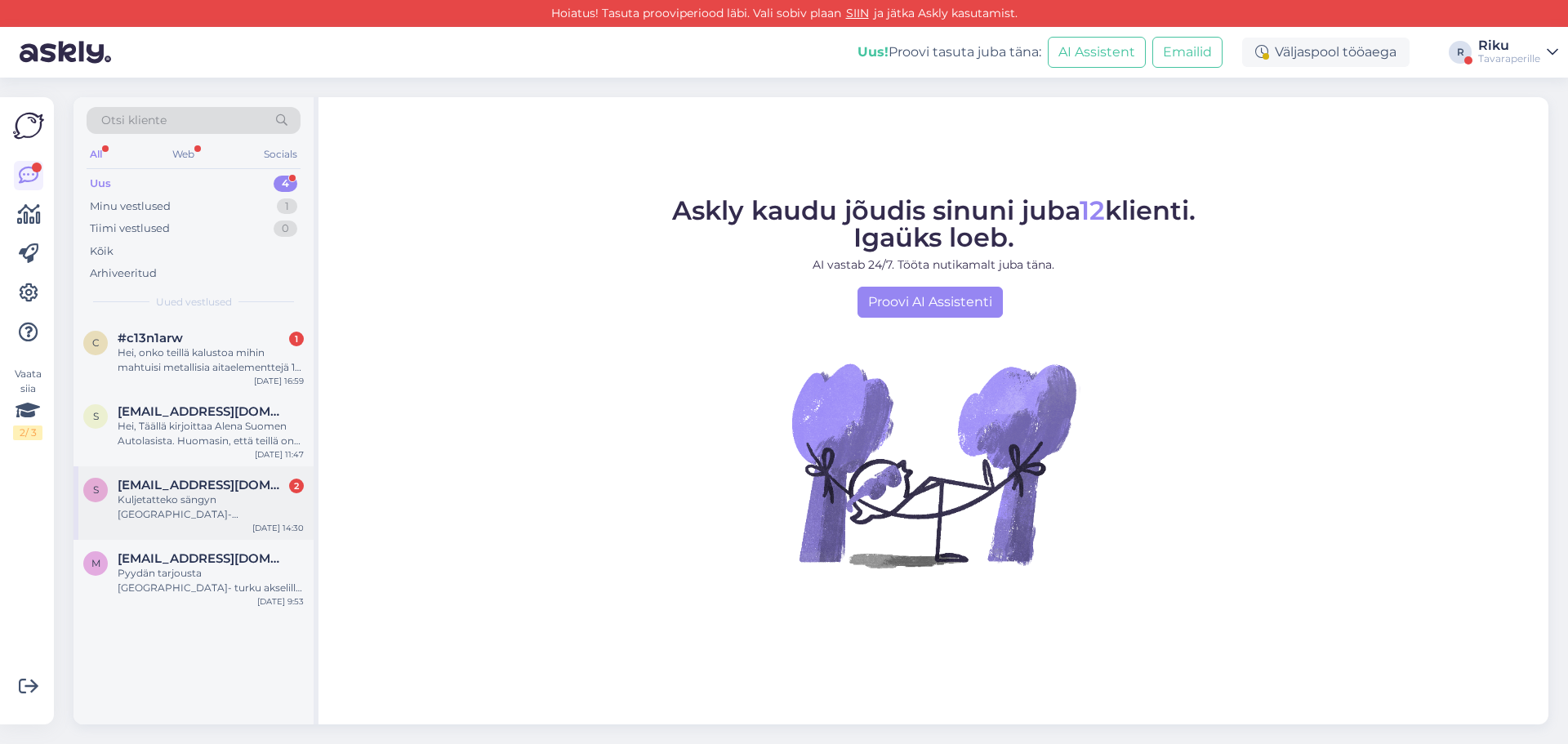
click at [192, 505] on div "Kuljetatteko sängyn [GEOGRAPHIC_DATA]-[GEOGRAPHIC_DATA] ja sieltä uusi sänky ta…" at bounding box center [210, 507] width 186 height 30
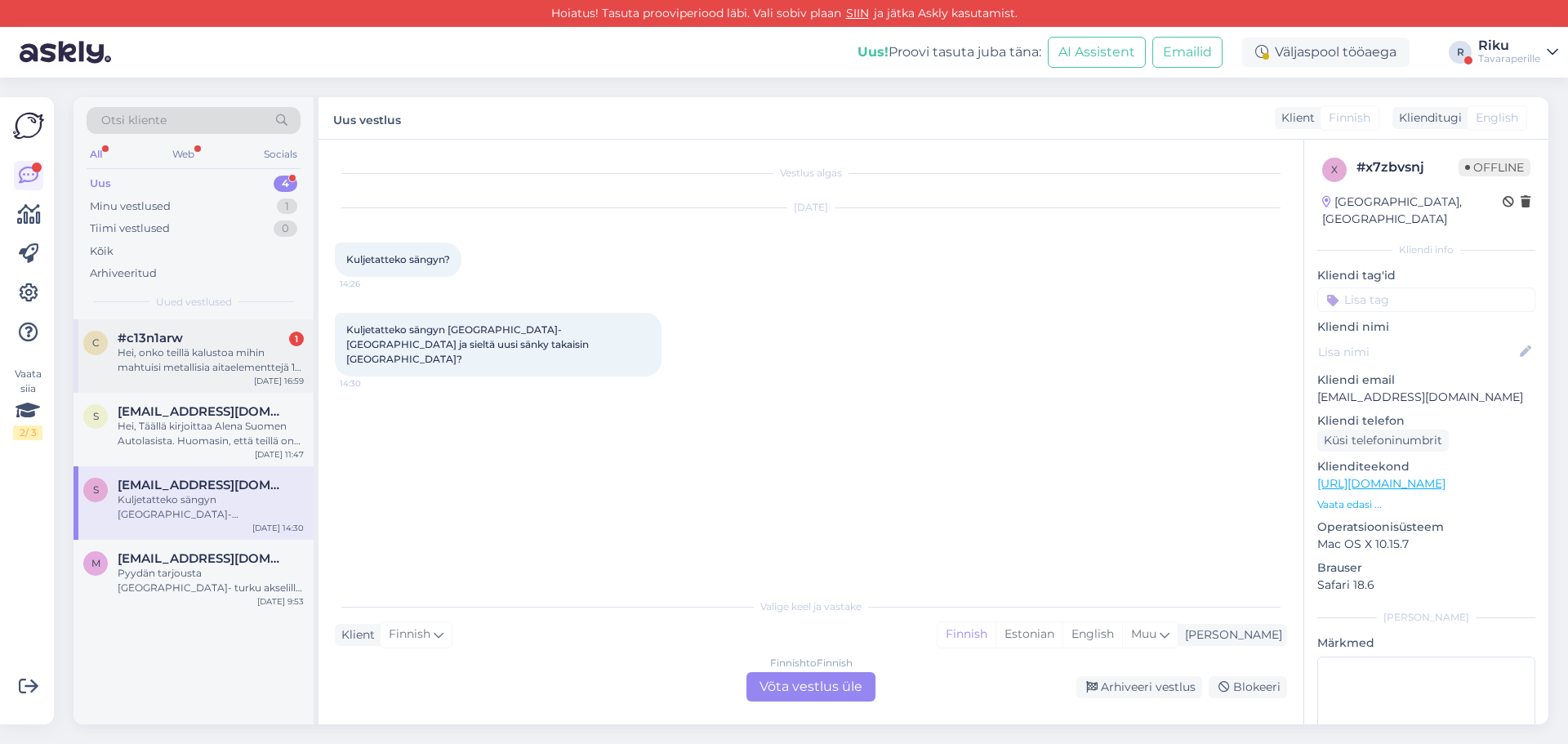
click at [207, 356] on div "Hei, onko teillä kalustoa mihin mahtuisi metallisia aitaelementtejä 10 kpl 2 x …" at bounding box center [210, 360] width 186 height 30
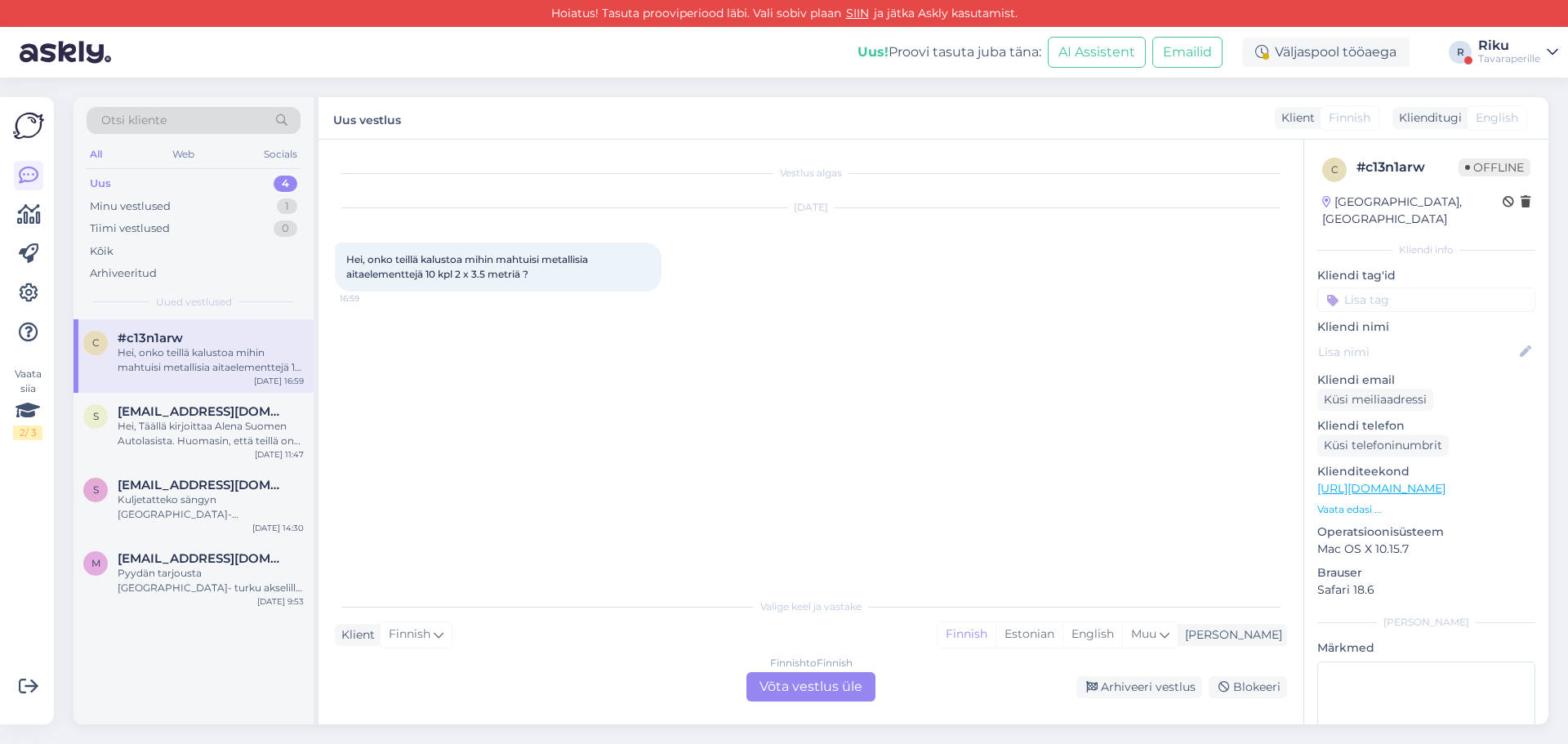
click at [682, 502] on div "Vestlus algas Sep 15 2025 Hei, onko teillä kalustoa mihin mahtuisi metallisia a…" at bounding box center [818, 366] width 967 height 419
click at [246, 213] on div "Minu vestlused 1" at bounding box center [193, 206] width 214 height 23
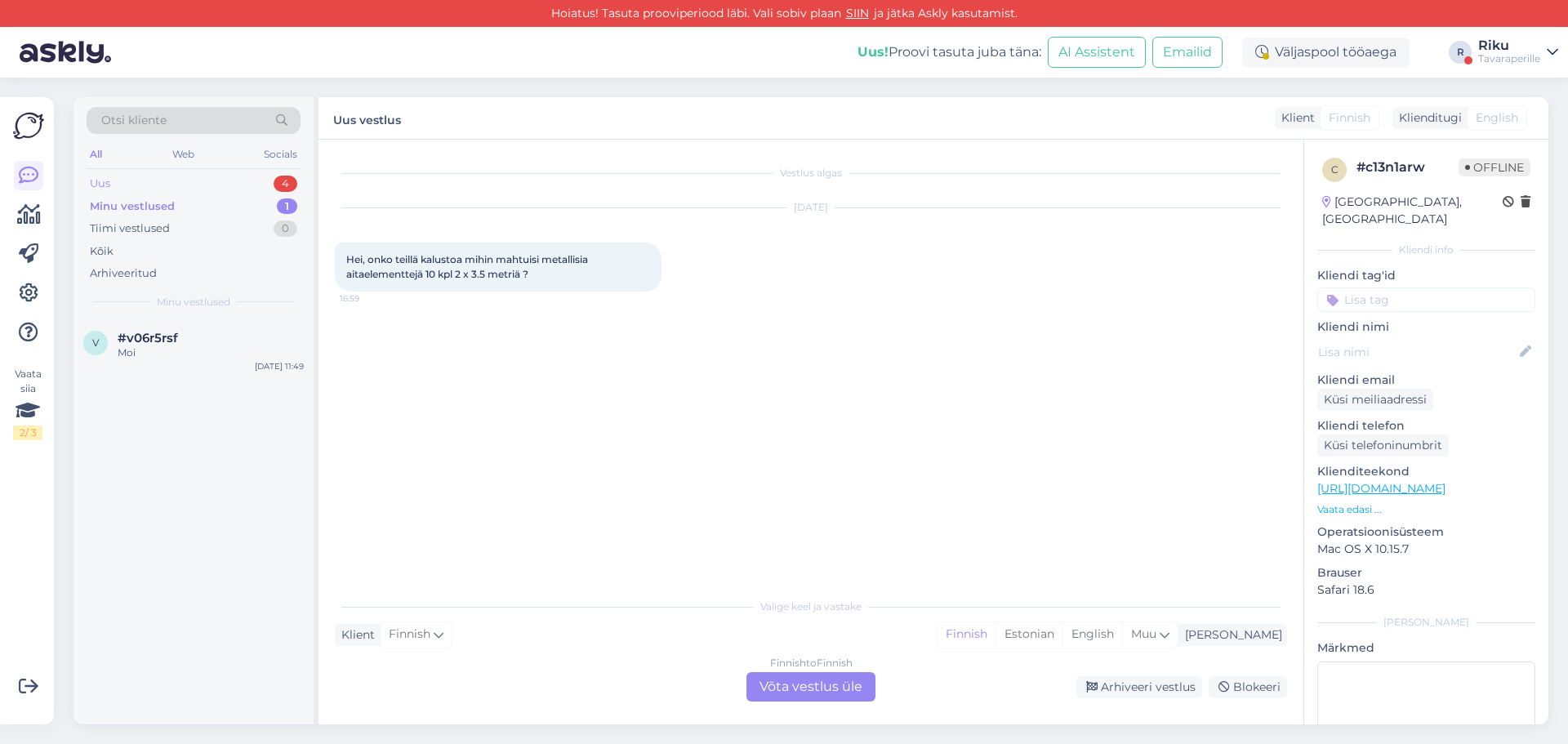
click at [236, 181] on div "Uus 4" at bounding box center [193, 183] width 214 height 23
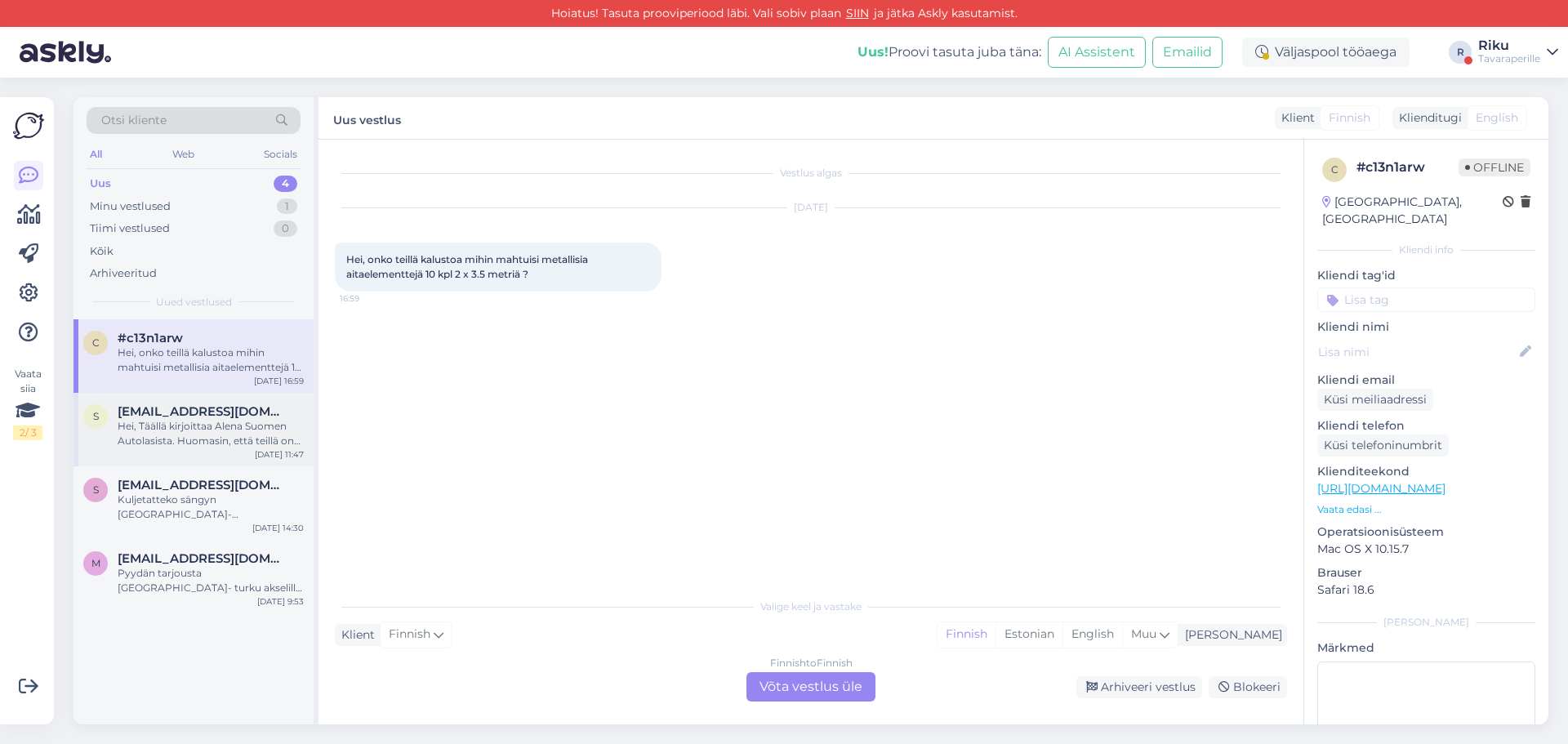
click at [227, 442] on div "Hei, Täällä kirjoittaa Alena Suomen Autolasista. Huomasin, [PERSON_NAME] teillä…" at bounding box center [210, 433] width 186 height 30
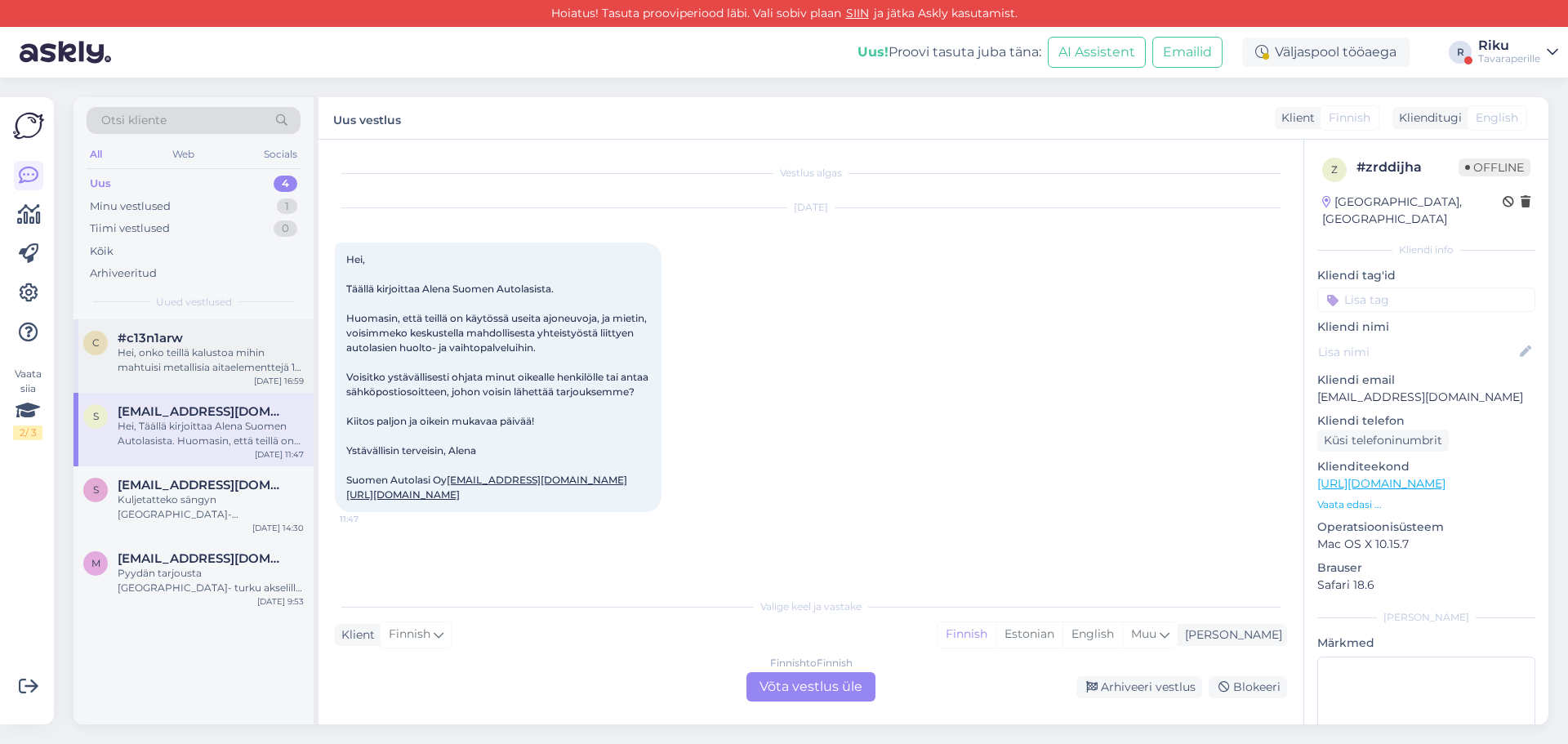
click at [242, 372] on div "Hei, onko teillä kalustoa mihin mahtuisi metallisia aitaelementtejä 10 kpl 2 x …" at bounding box center [210, 360] width 186 height 30
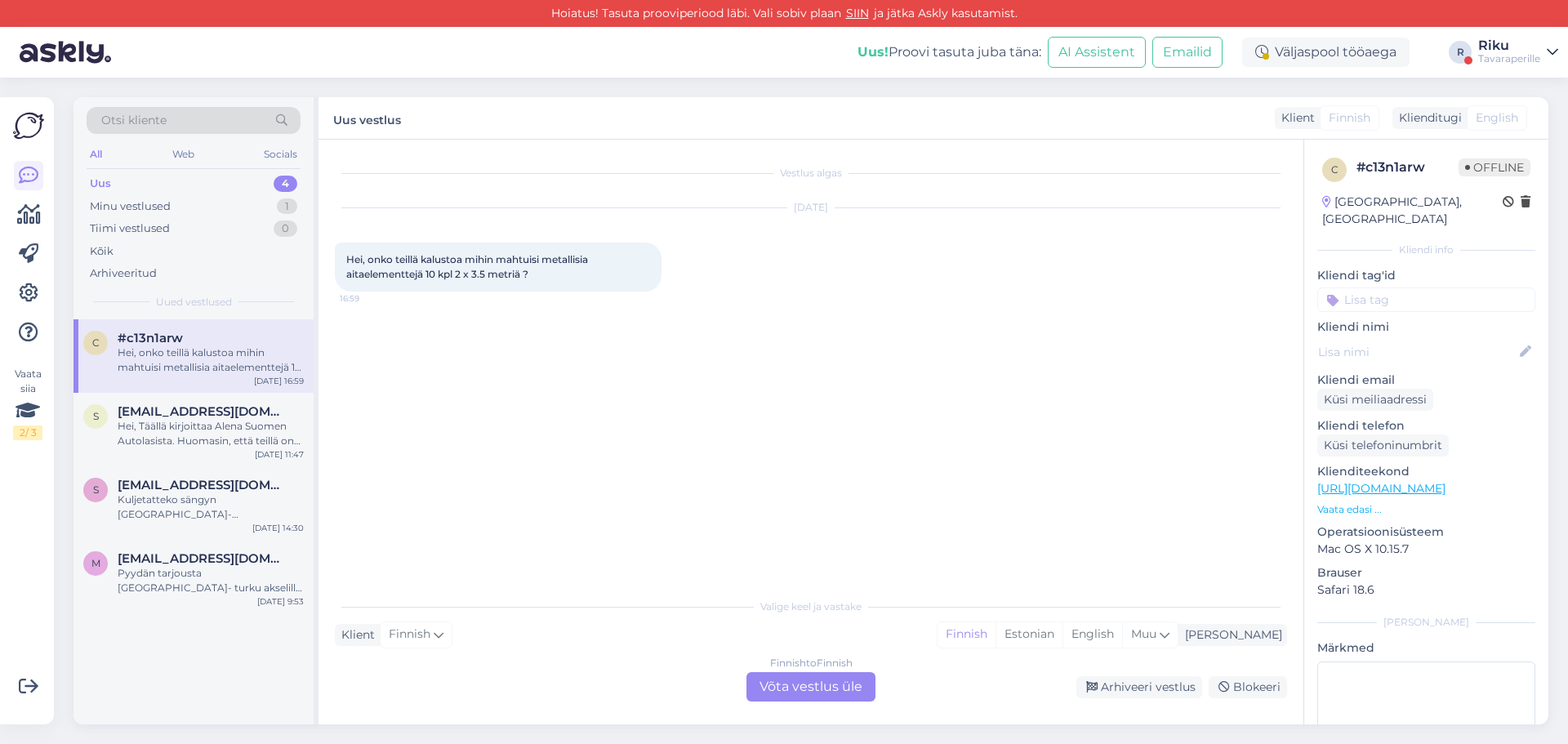
click at [1139, 246] on div "Sep 15 2025 Hei, onko teillä kalustoa mihin mahtuisi metallisia aitaelementtejä…" at bounding box center [811, 250] width 952 height 119
click at [811, 320] on div "Vestlus algas Sep 15 2025 Hei, onko teillä kalustoa mihin mahtuisi metallisia a…" at bounding box center [818, 366] width 967 height 419
click at [1545, 47] on link "Riku Tavaraperille" at bounding box center [1518, 51] width 80 height 26
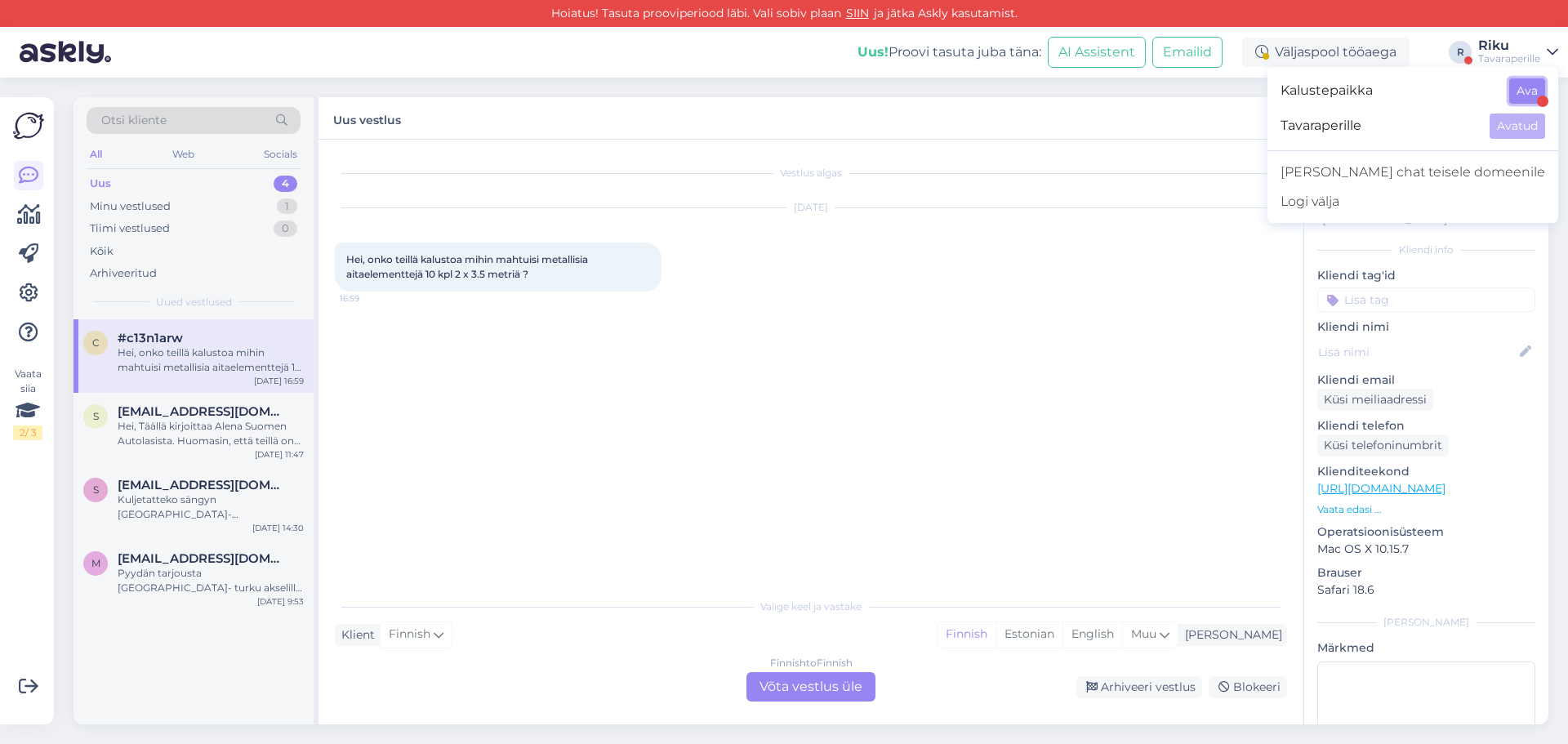
click at [1513, 83] on button "Ava" at bounding box center [1527, 91] width 36 height 25
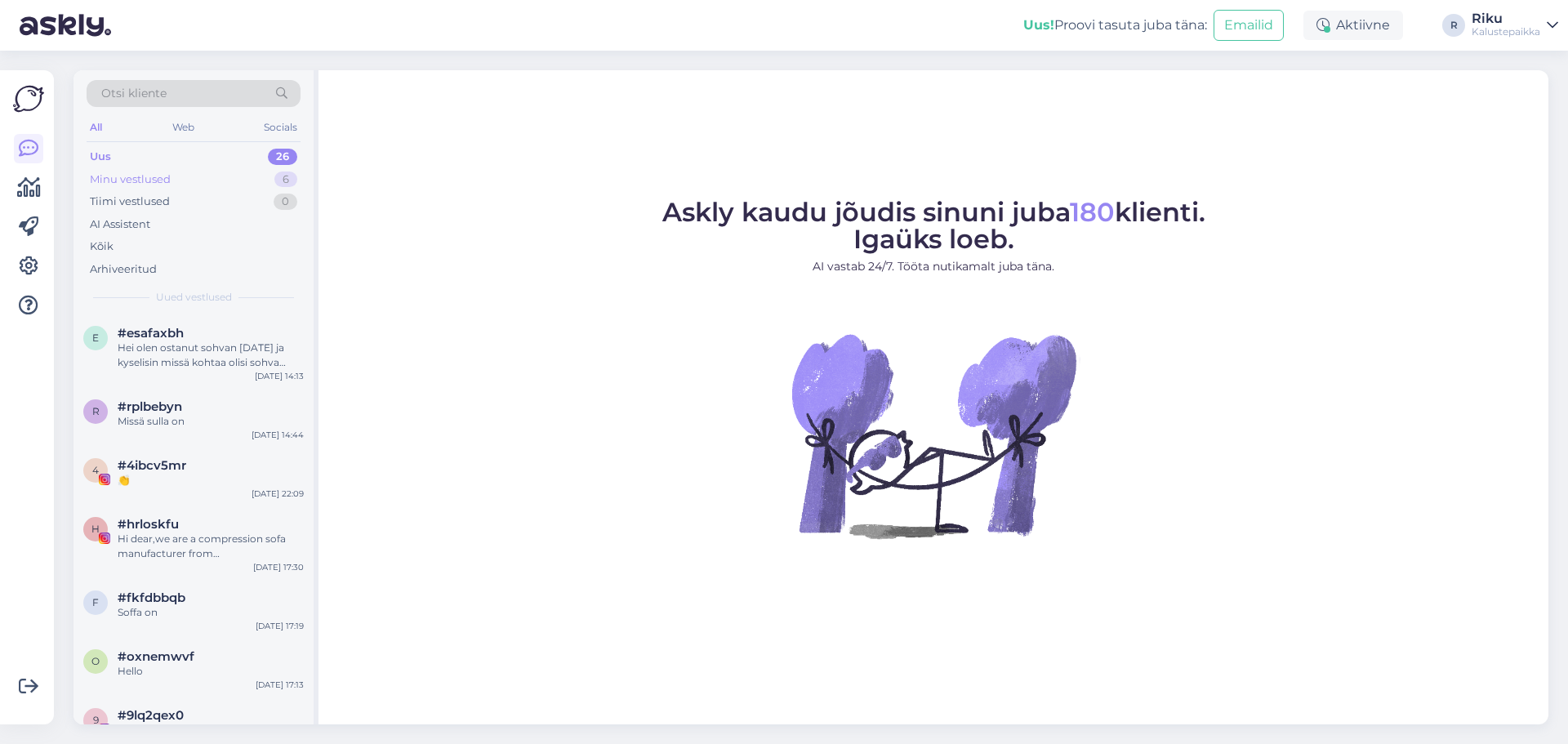
click at [266, 186] on div "Minu vestlused 6" at bounding box center [193, 179] width 214 height 23
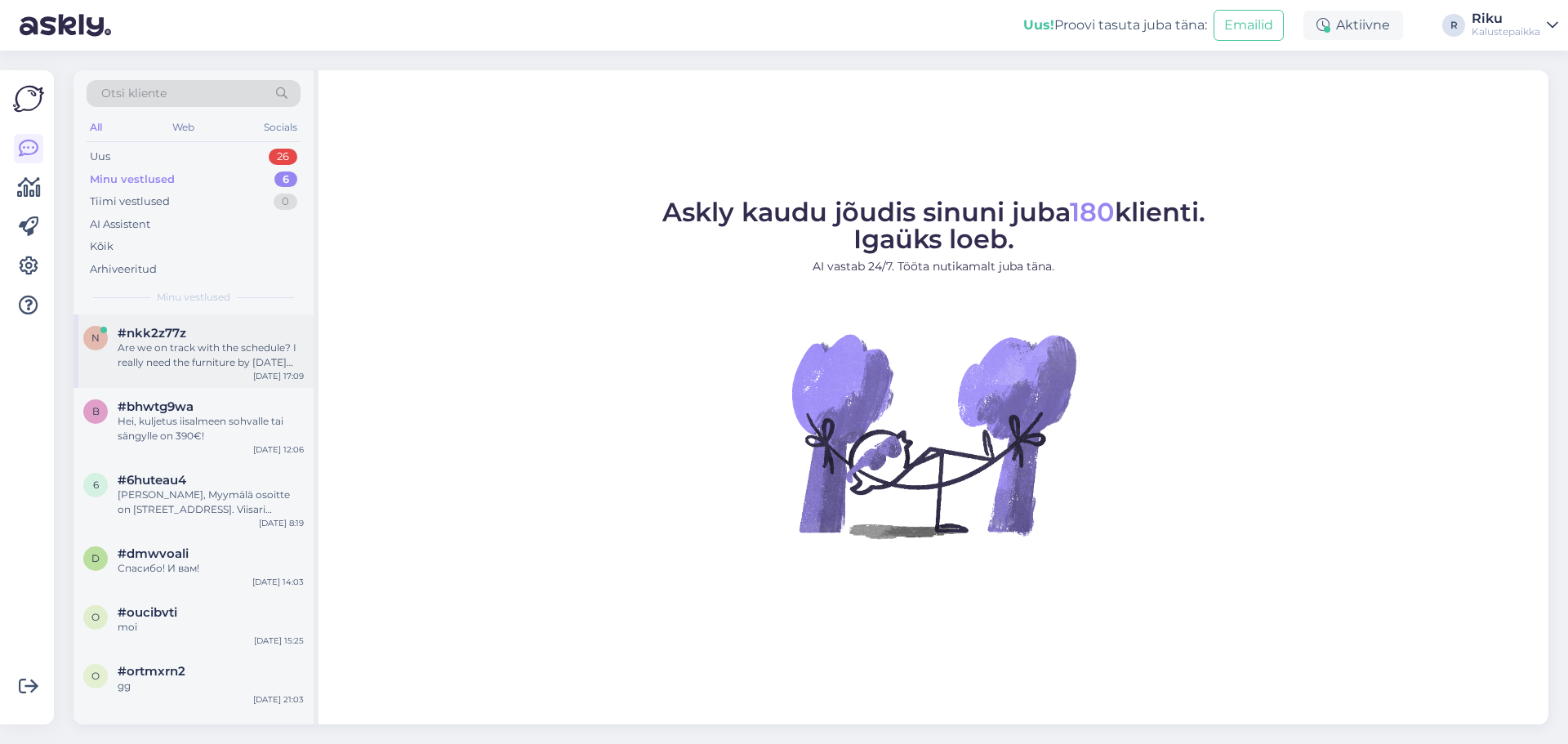
click at [237, 356] on div "Are we on track with the schedule? I really need the furniture by [DATE] night.…" at bounding box center [210, 355] width 186 height 30
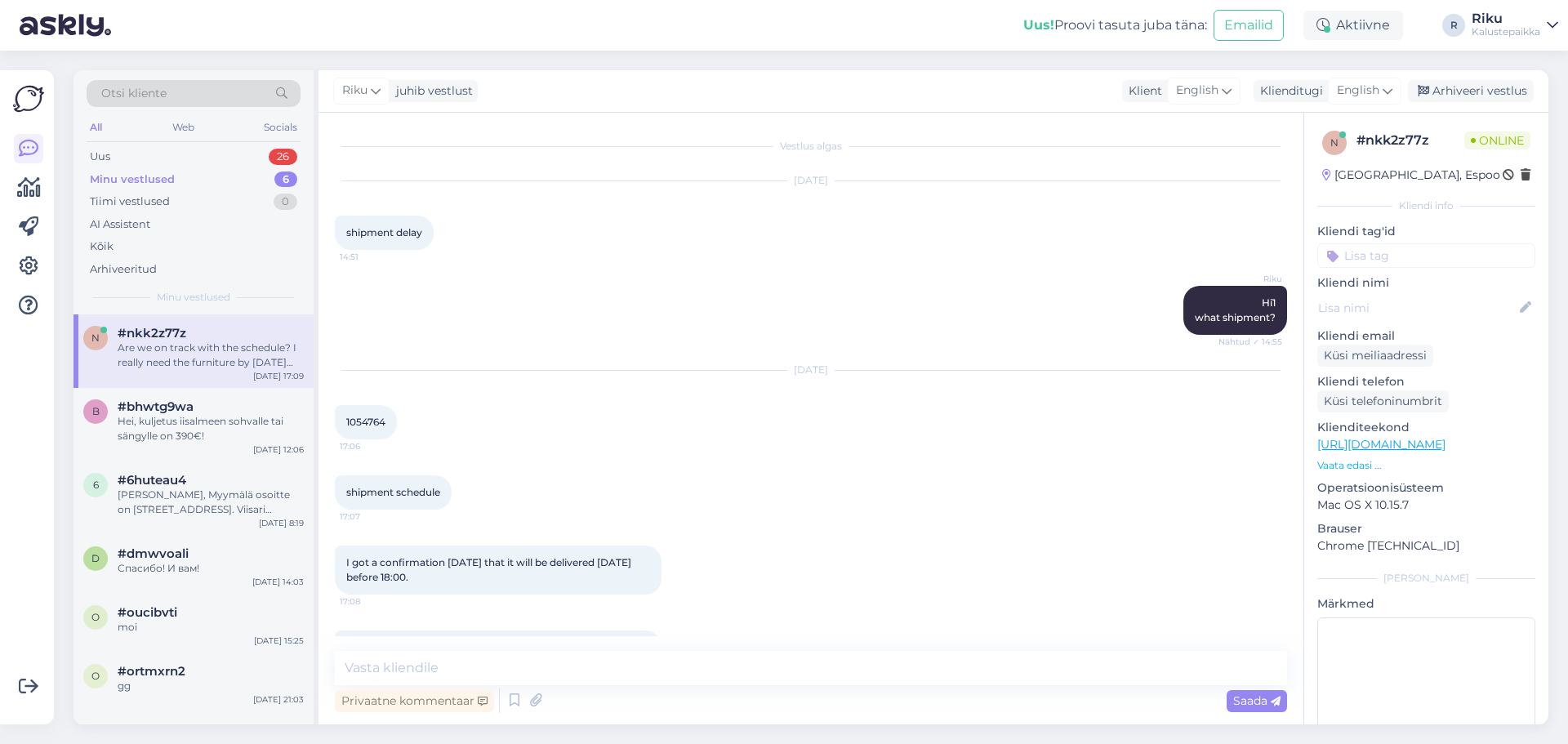
scroll to position [76, 0]
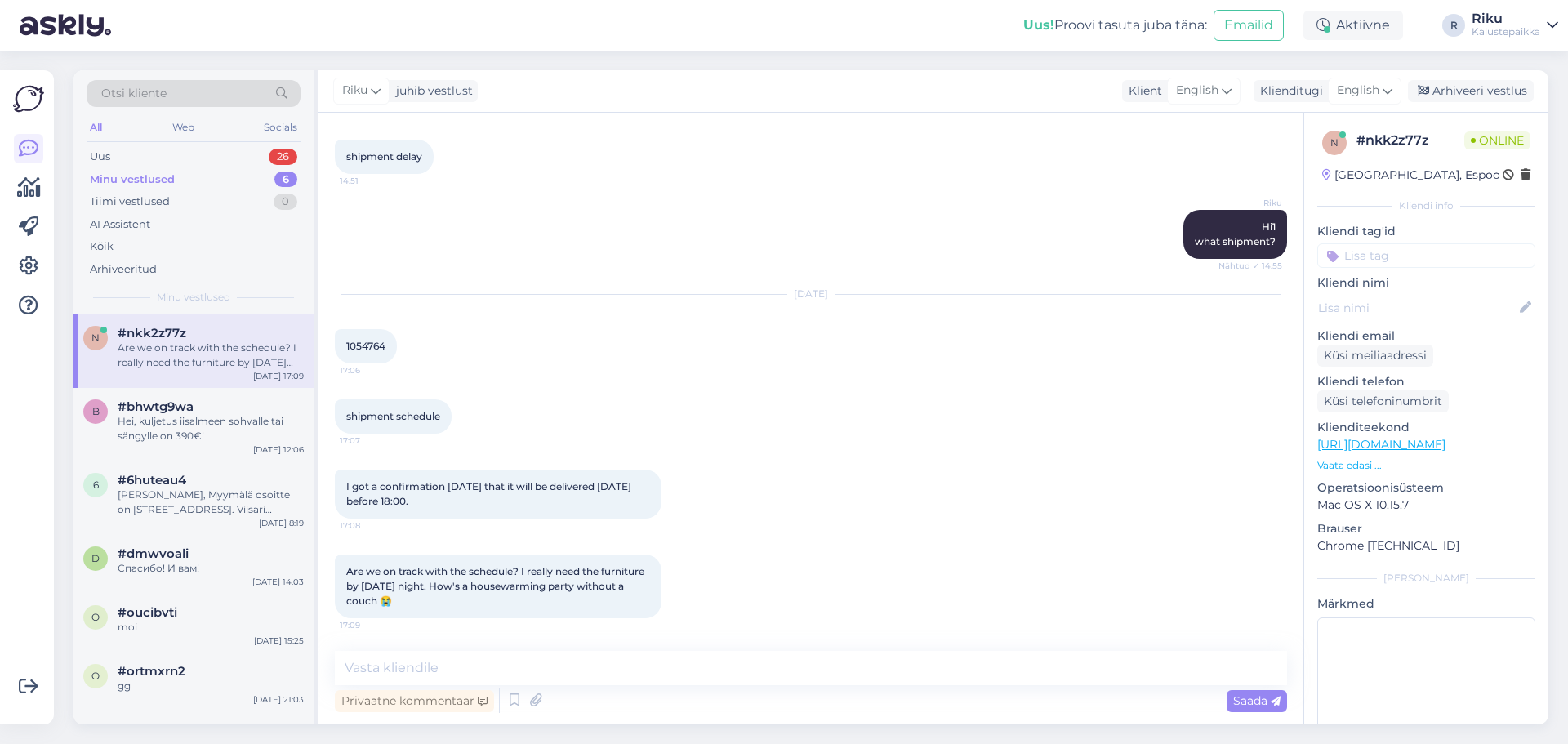
click at [720, 605] on div "Are we on track with the schedule? I really need the furniture by tomorrow nigh…" at bounding box center [811, 586] width 952 height 99
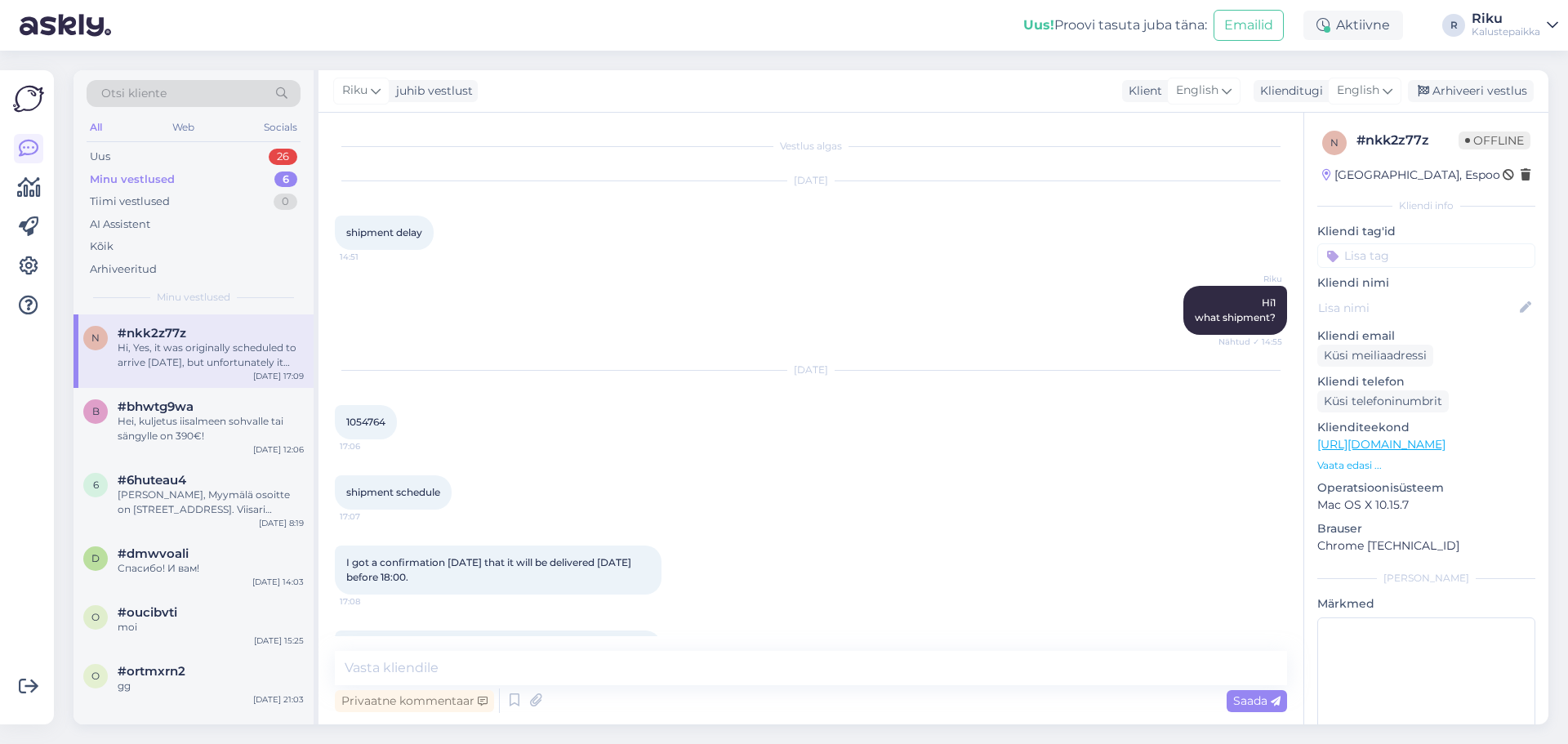
scroll to position [249, 0]
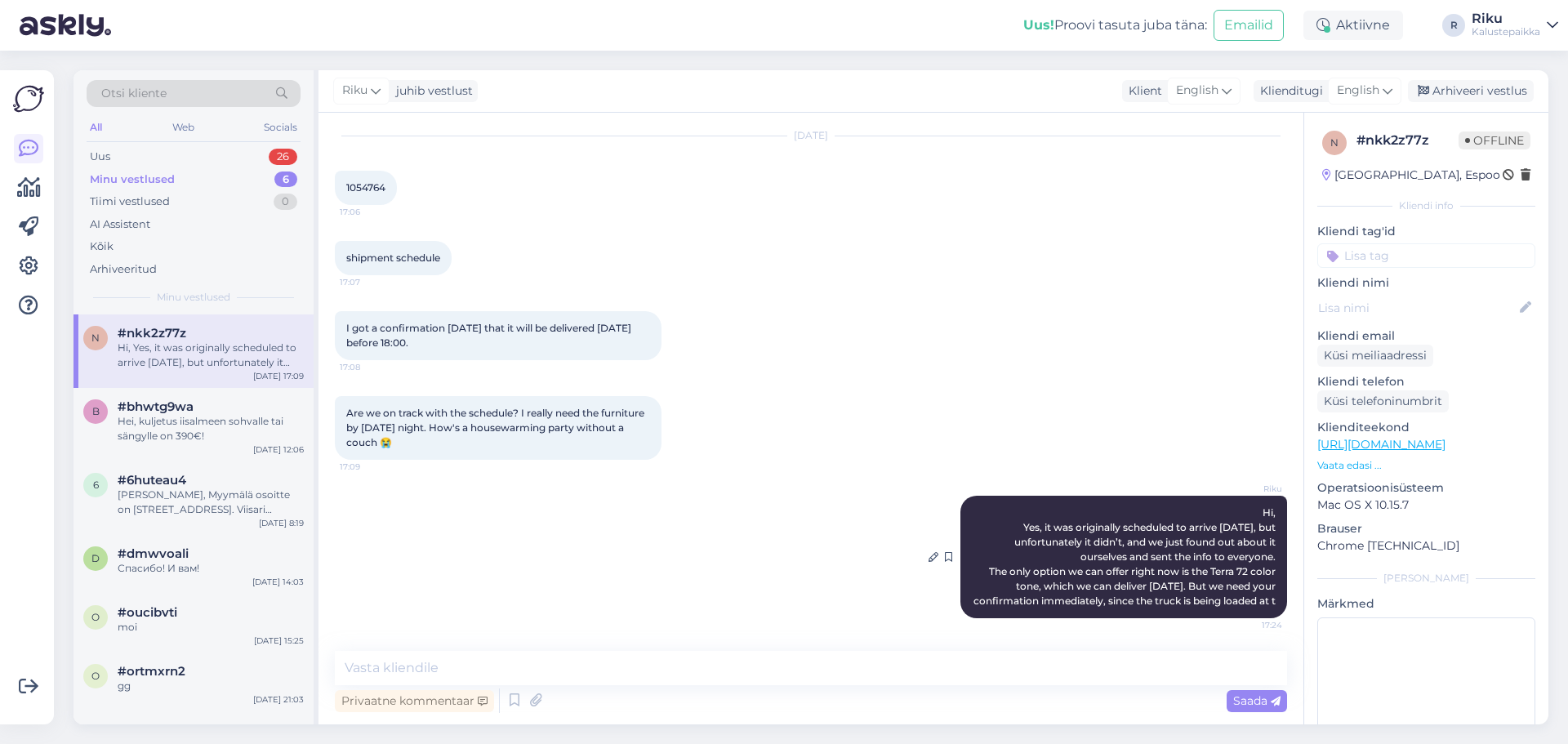
drag, startPoint x: 1250, startPoint y: 494, endPoint x: 1263, endPoint y: 605, distance: 111.8
click at [1263, 605] on span "Hi, Yes, it was originally scheduled to arrive tomorrow, but unfortunately it d…" at bounding box center [1125, 556] width 304 height 100
click at [1233, 406] on div "Are we on track with the schedule? I really need the furniture by tomorrow nigh…" at bounding box center [811, 428] width 952 height 99
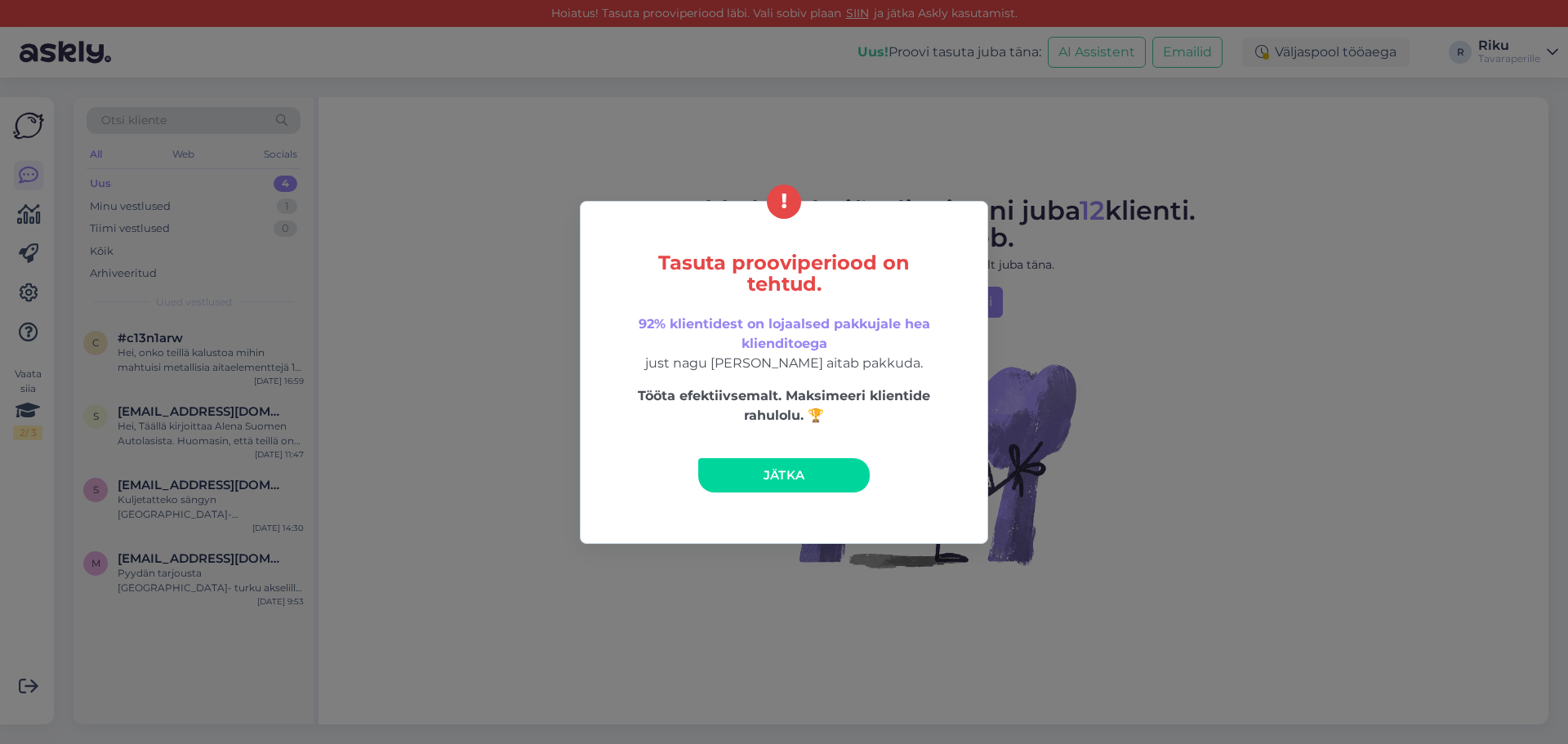
click at [810, 496] on div "Tasuta prooviperiood on tehtud. 92% klientidest on lojaalsed pakkujale hea klie…" at bounding box center [784, 373] width 408 height 343
click at [808, 481] on link "Jätka" at bounding box center [784, 476] width 172 height 34
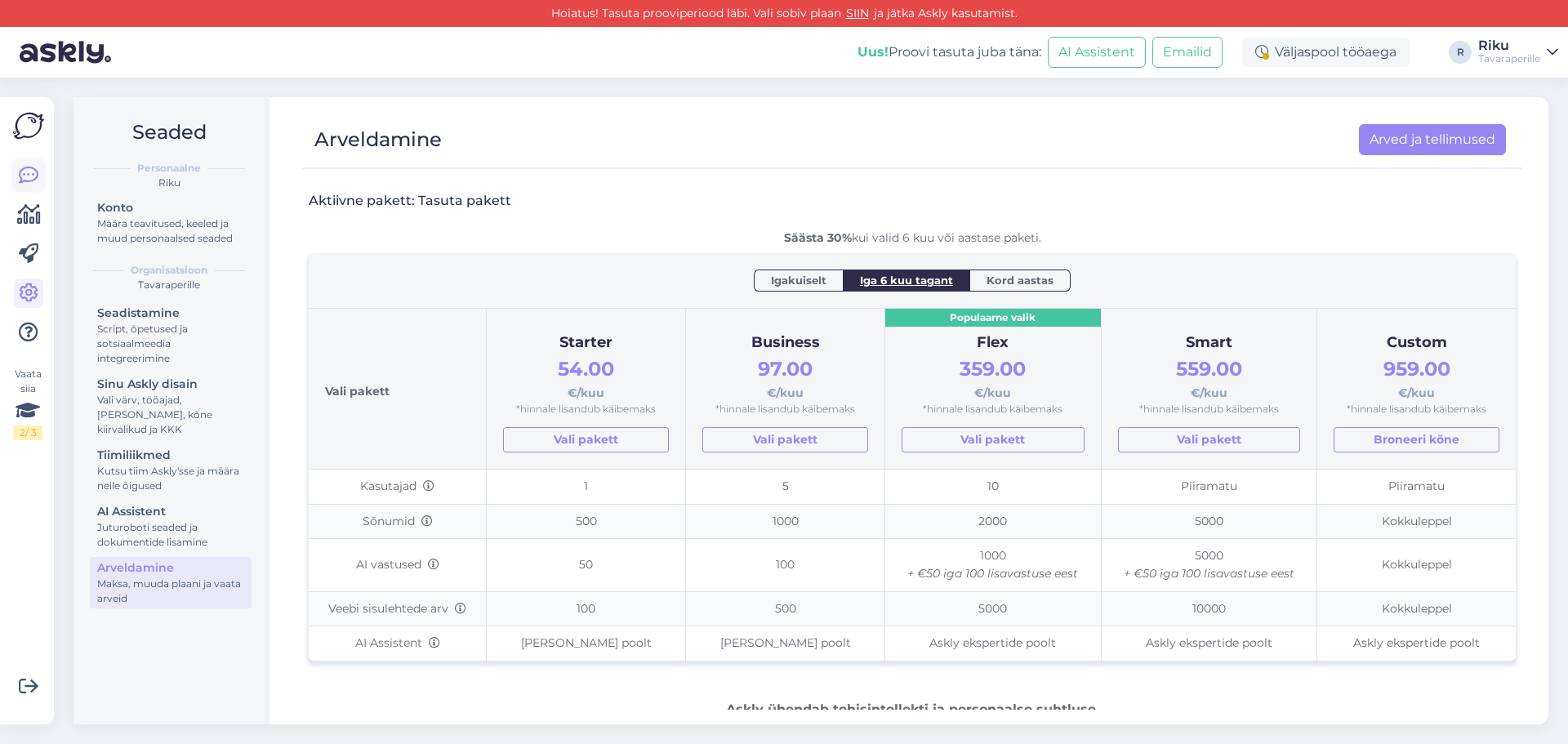
click at [29, 176] on icon at bounding box center [29, 176] width 20 height 20
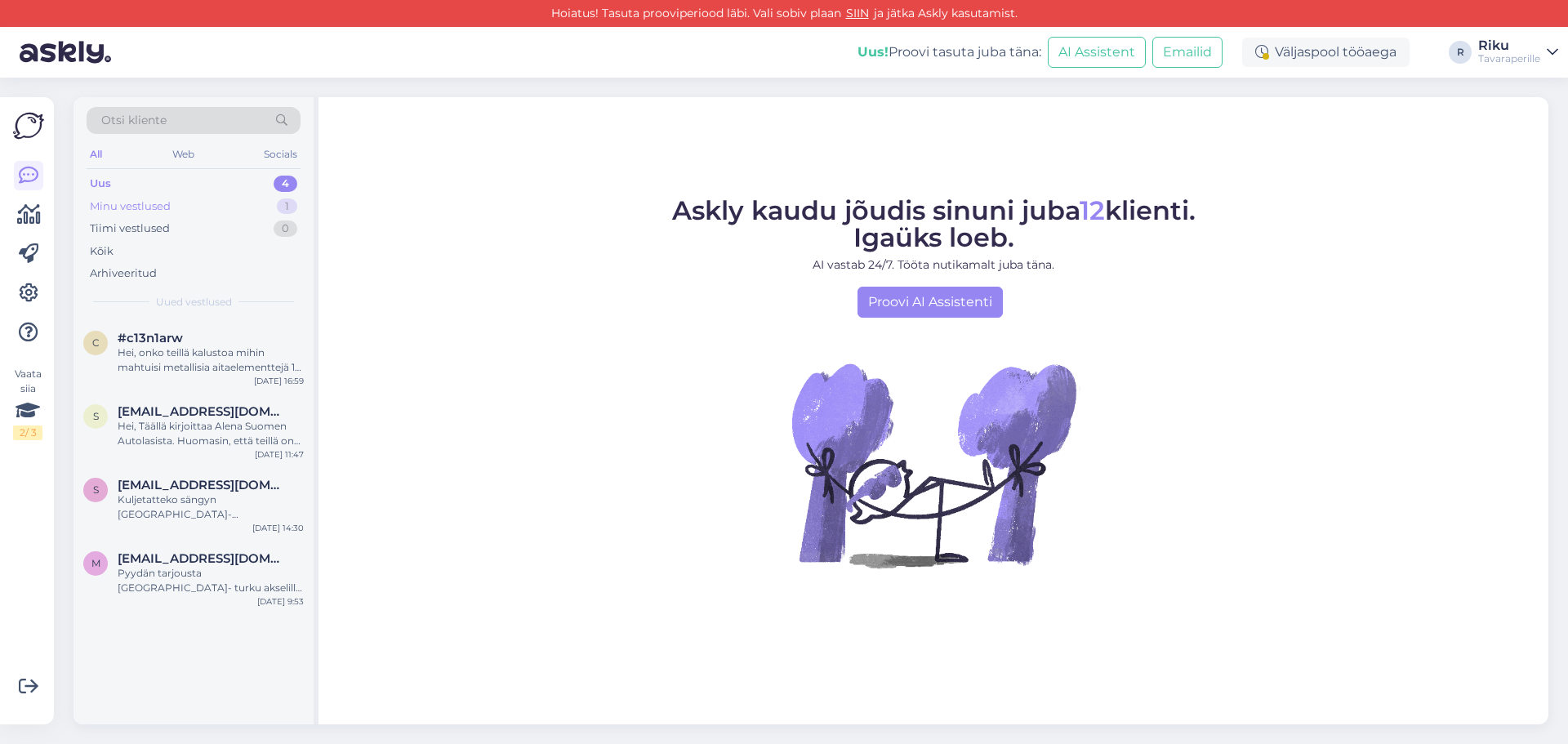
click at [173, 214] on div "Minu vestlused 1" at bounding box center [193, 206] width 214 height 23
